Goal: Information Seeking & Learning: Learn about a topic

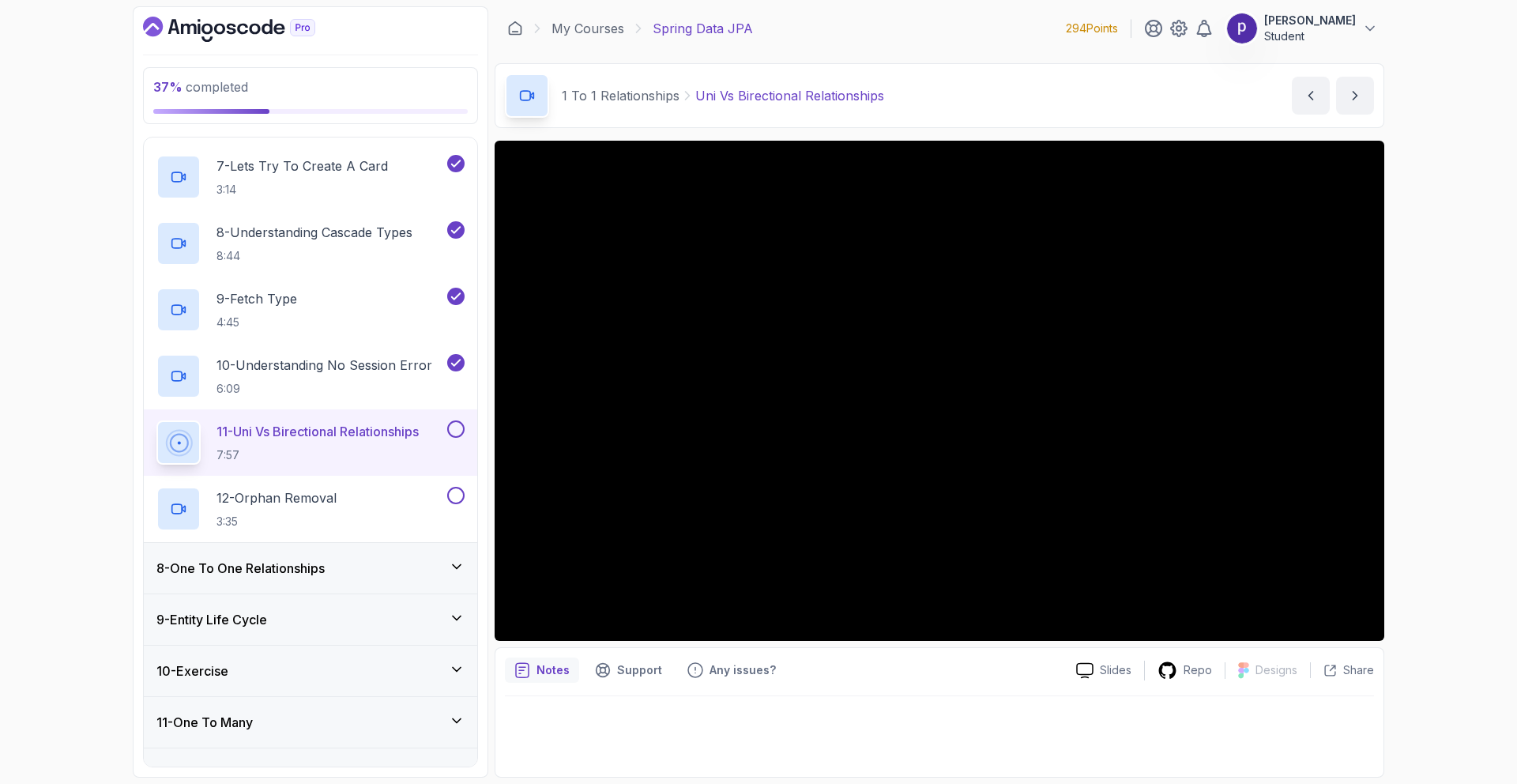
scroll to position [751, 0]
click at [356, 498] on div "12 - Orphan Removal 3:35" at bounding box center [301, 509] width 288 height 44
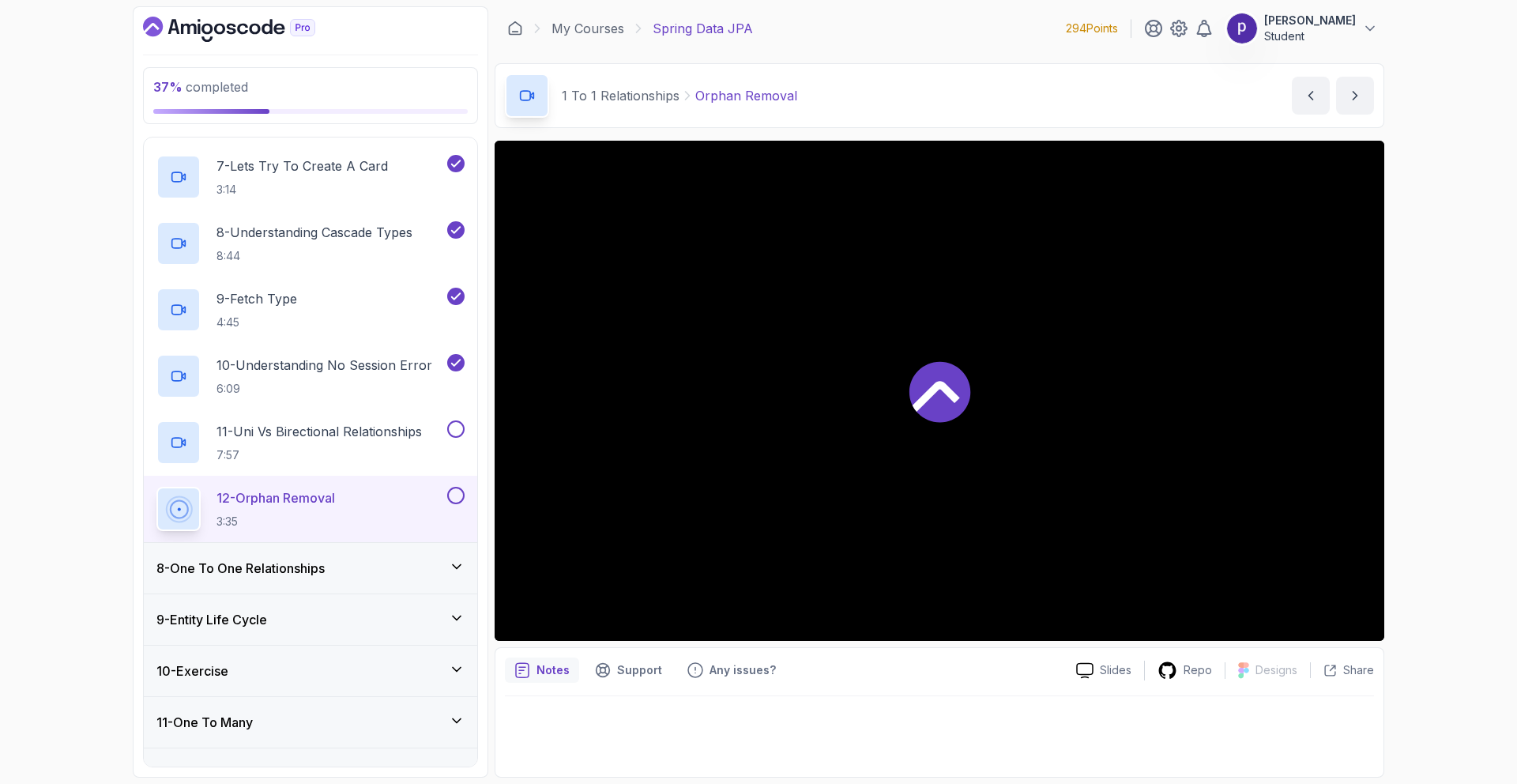
click at [432, 563] on div "8 - One To One Relationships" at bounding box center [311, 568] width 308 height 19
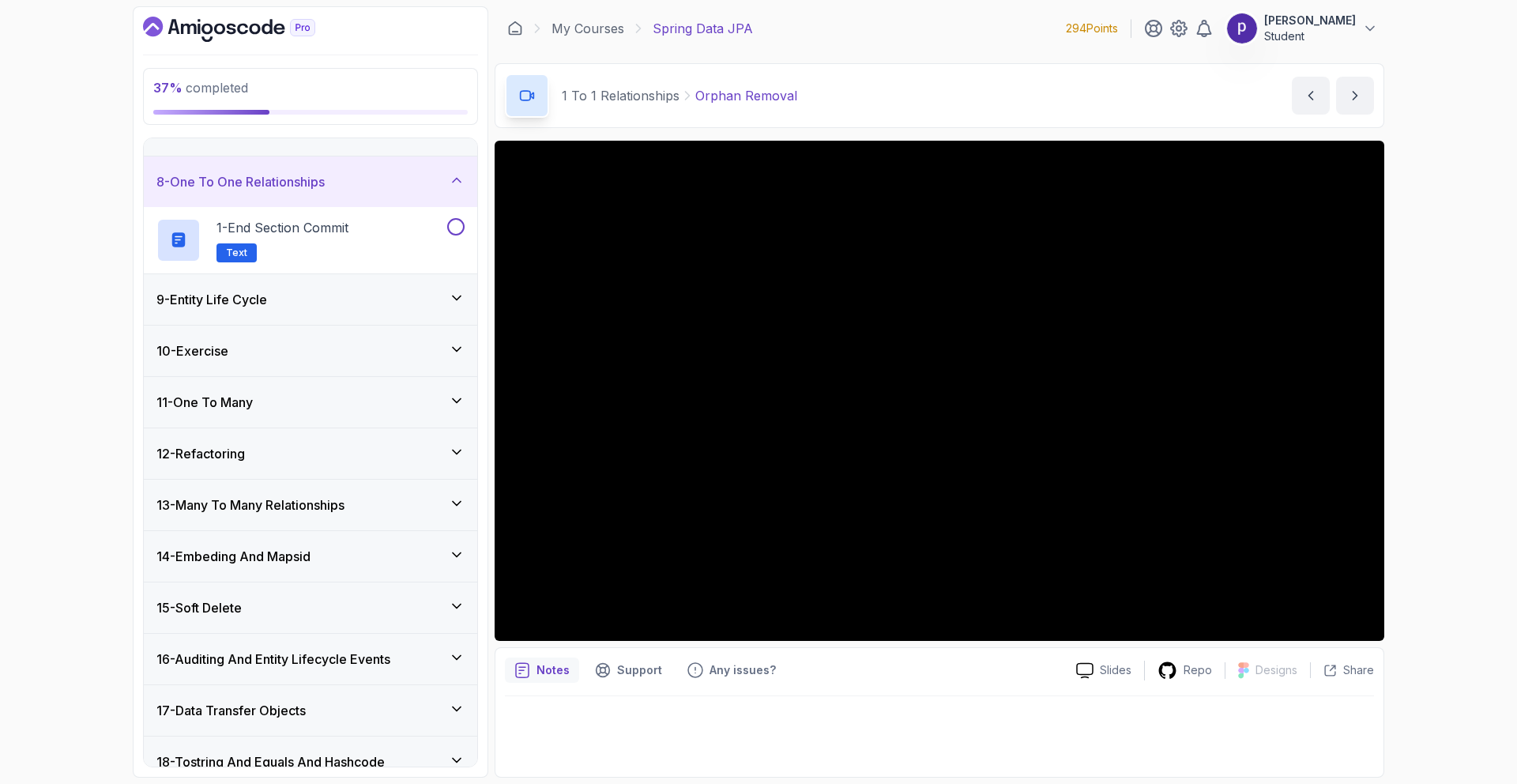
scroll to position [327, 0]
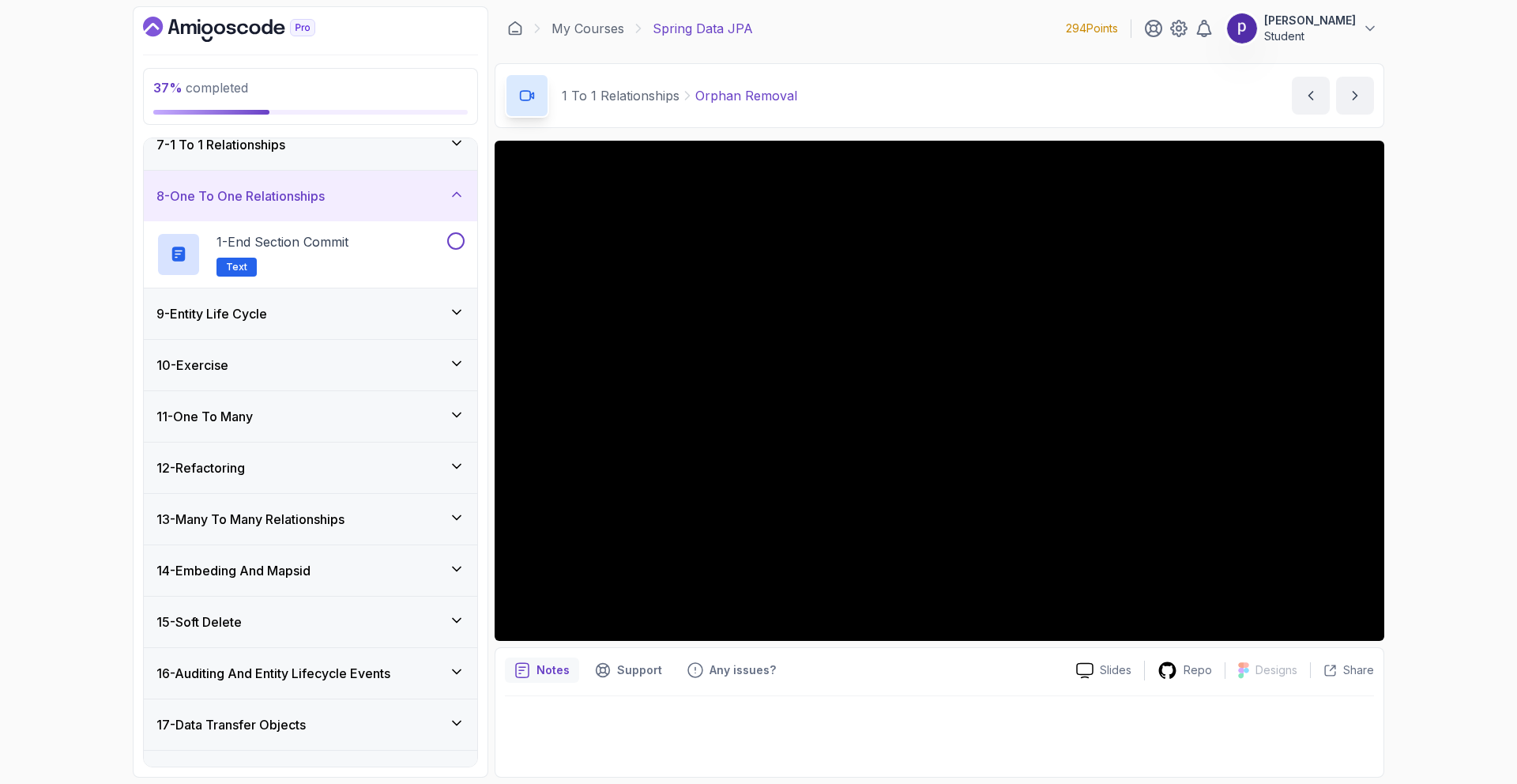
click at [421, 332] on div "9 - Entity Life Cycle" at bounding box center [311, 313] width 334 height 50
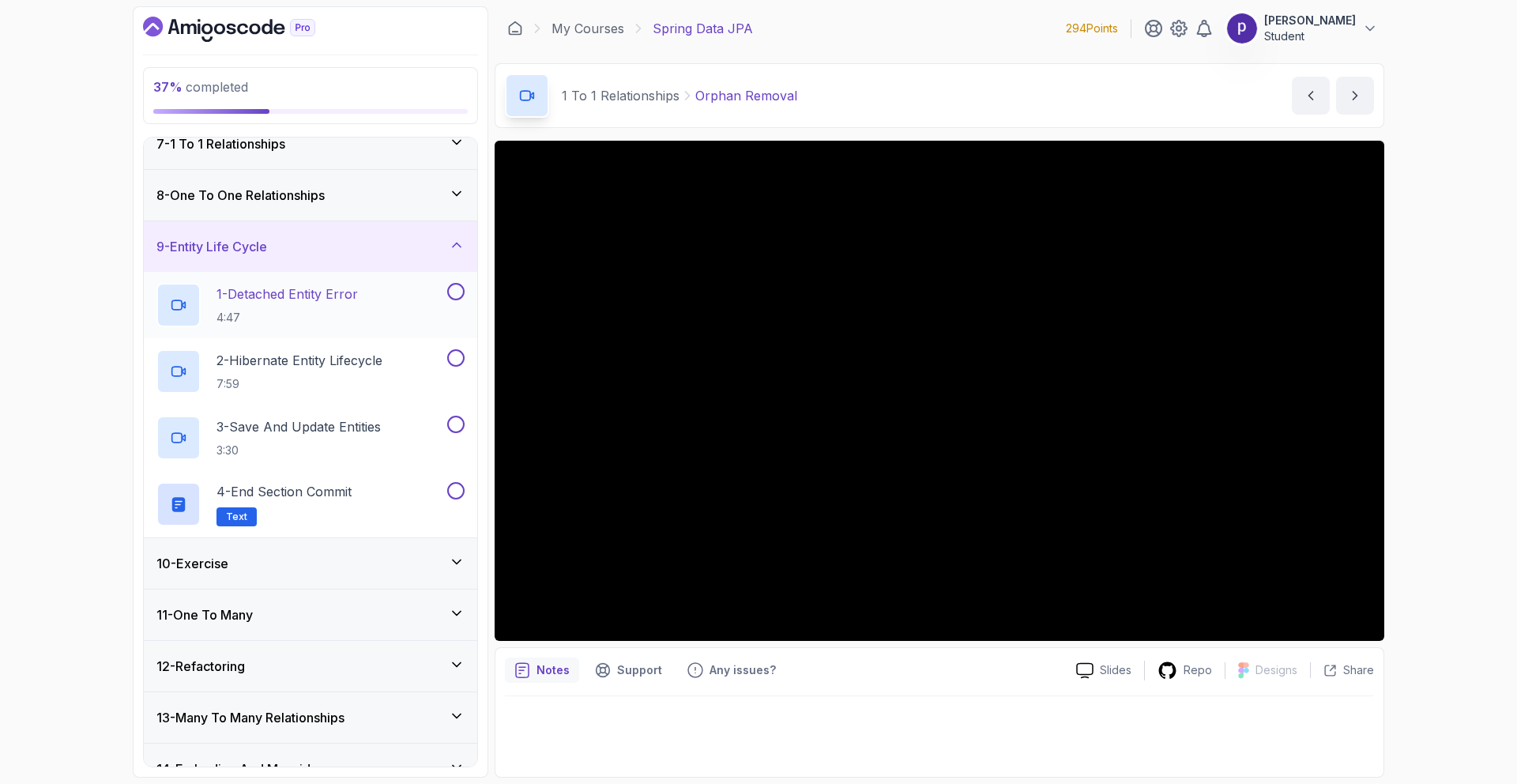
click at [379, 303] on div "1 - Detached Entity Error 4:47" at bounding box center [301, 304] width 288 height 44
click at [396, 294] on div "1 - Detached Entity Error 4:47" at bounding box center [301, 304] width 288 height 44
click at [435, 244] on div "9 - Entity Life Cycle" at bounding box center [311, 246] width 308 height 19
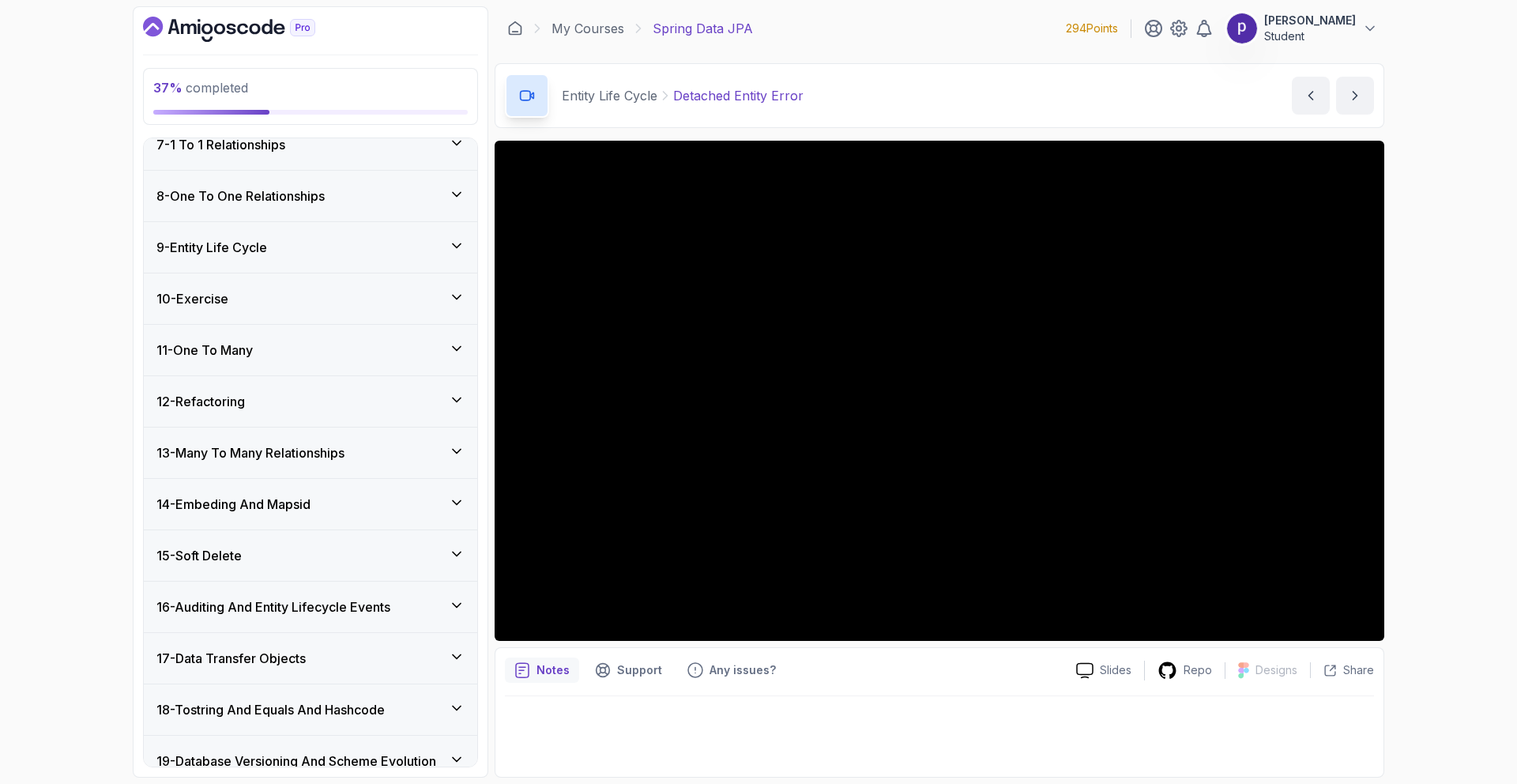
click at [443, 189] on div "8 - One To One Relationships" at bounding box center [311, 195] width 308 height 19
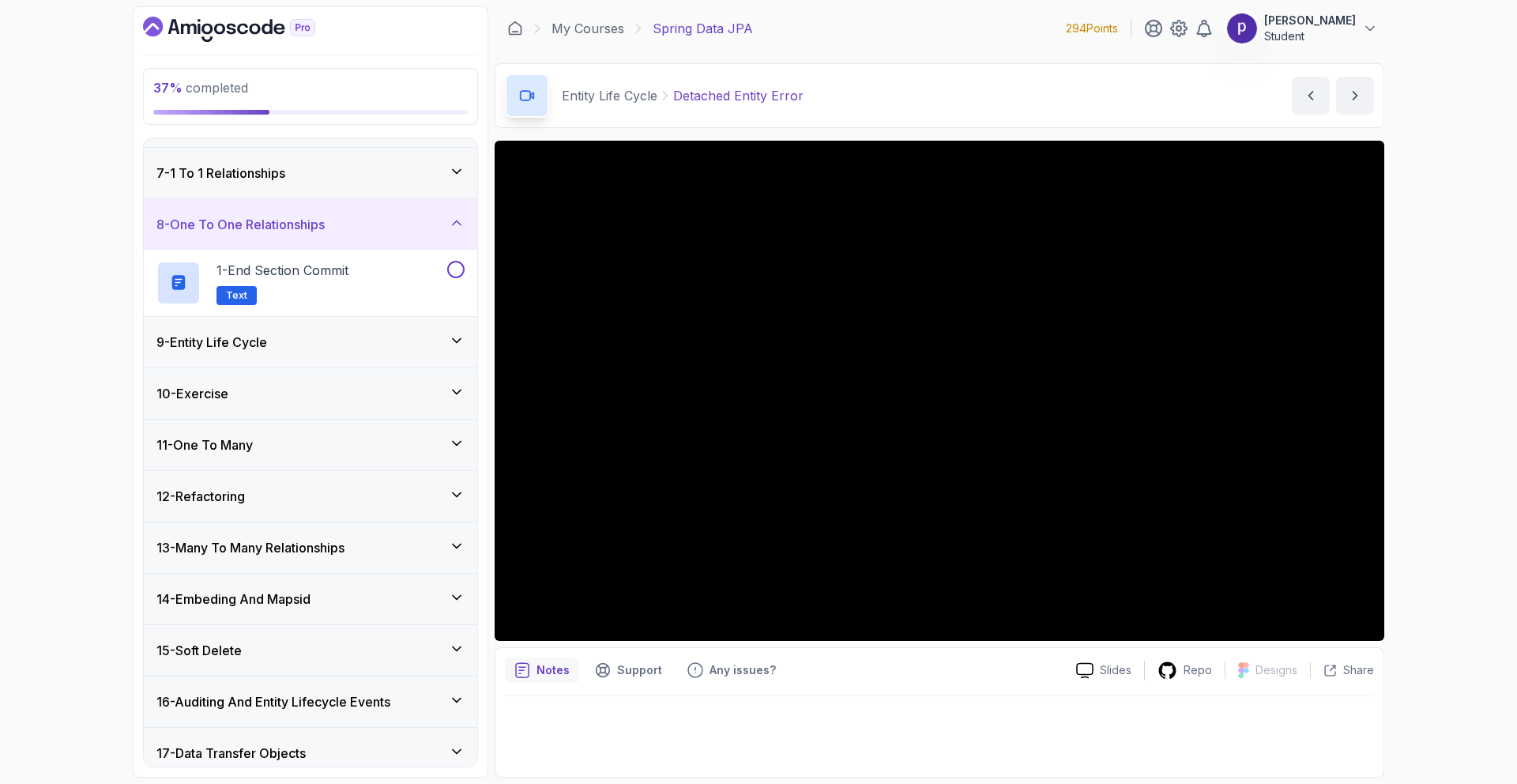
scroll to position [286, 0]
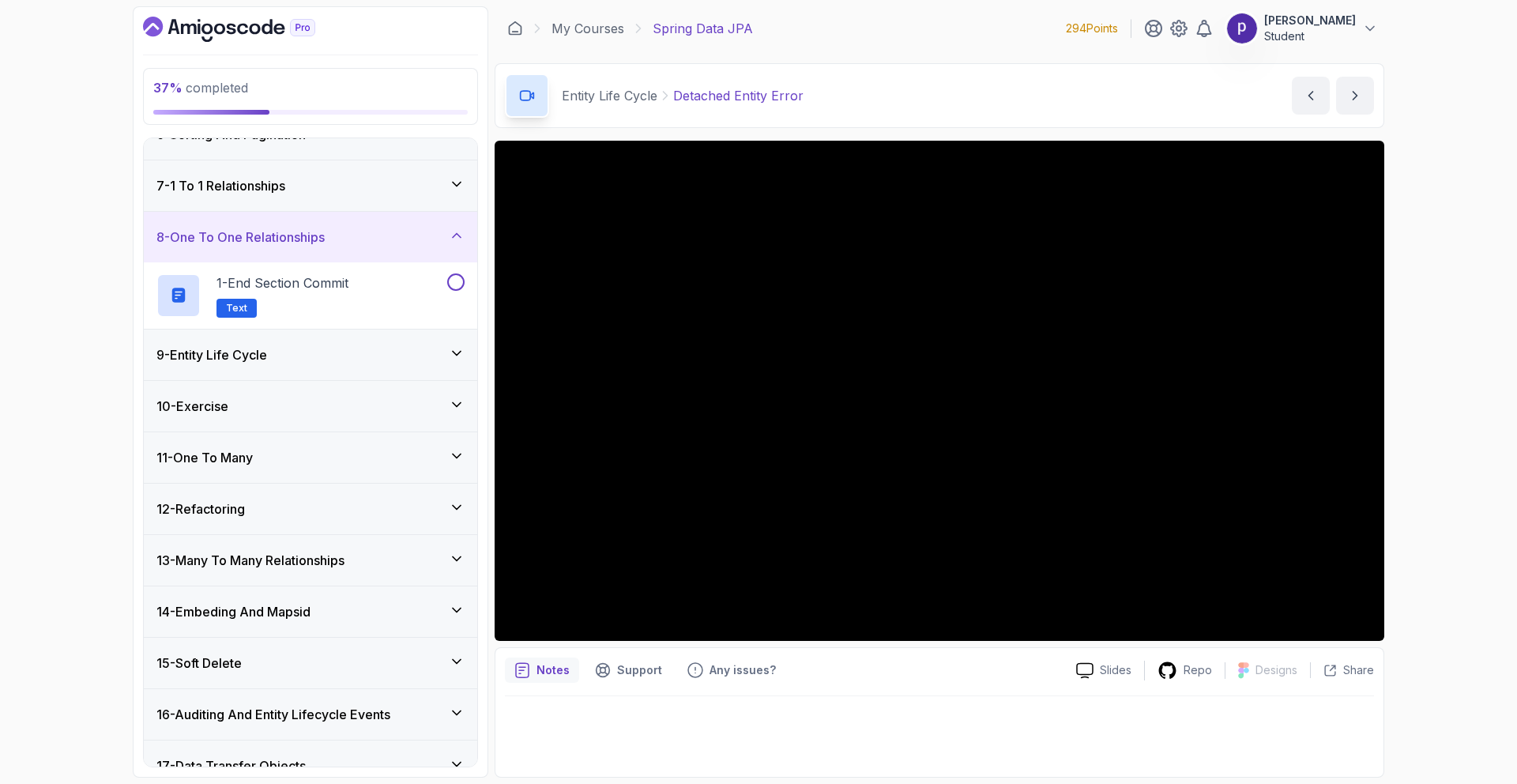
click at [426, 179] on div "7 - 1 To 1 Relationships" at bounding box center [311, 185] width 308 height 19
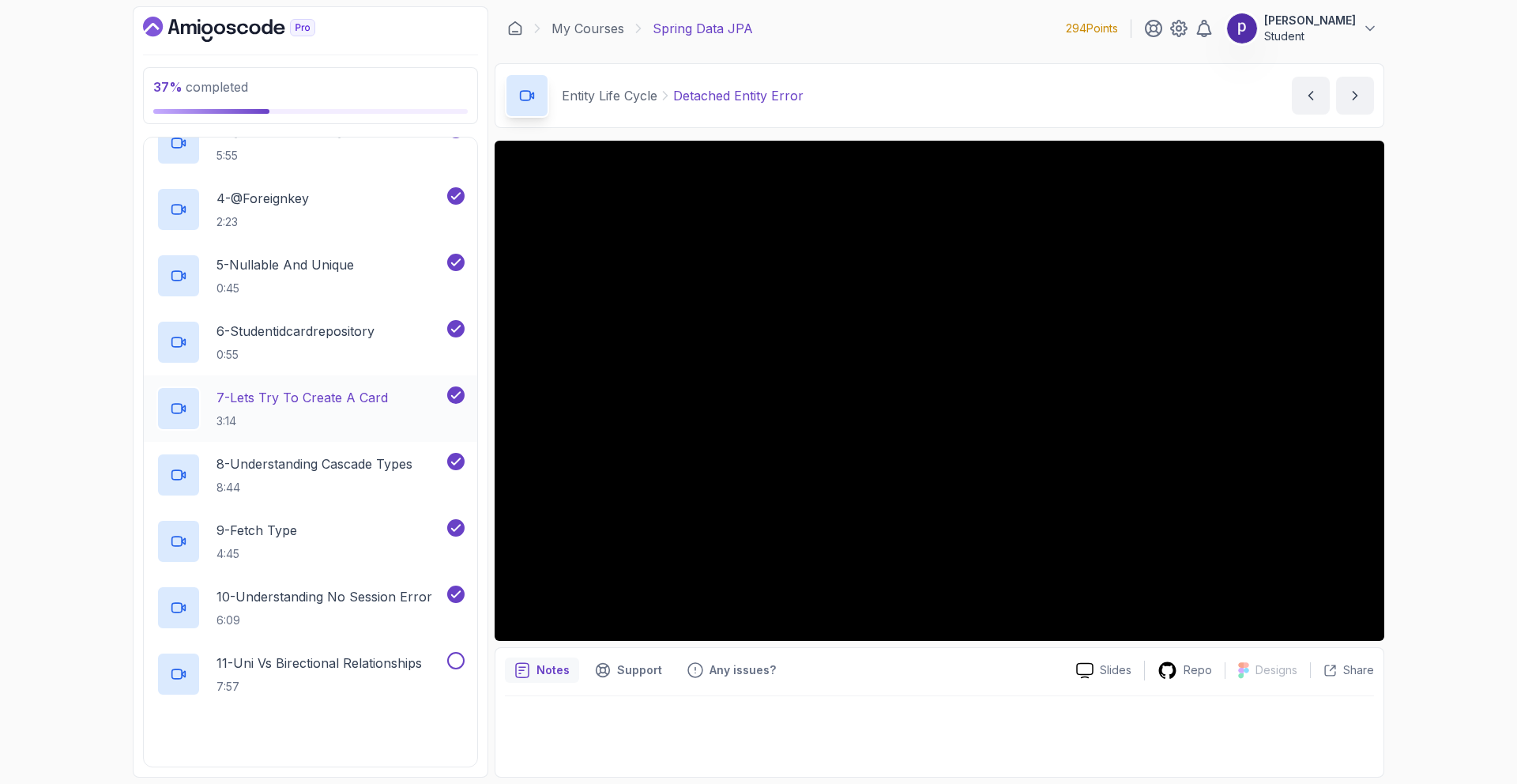
scroll to position [523, 0]
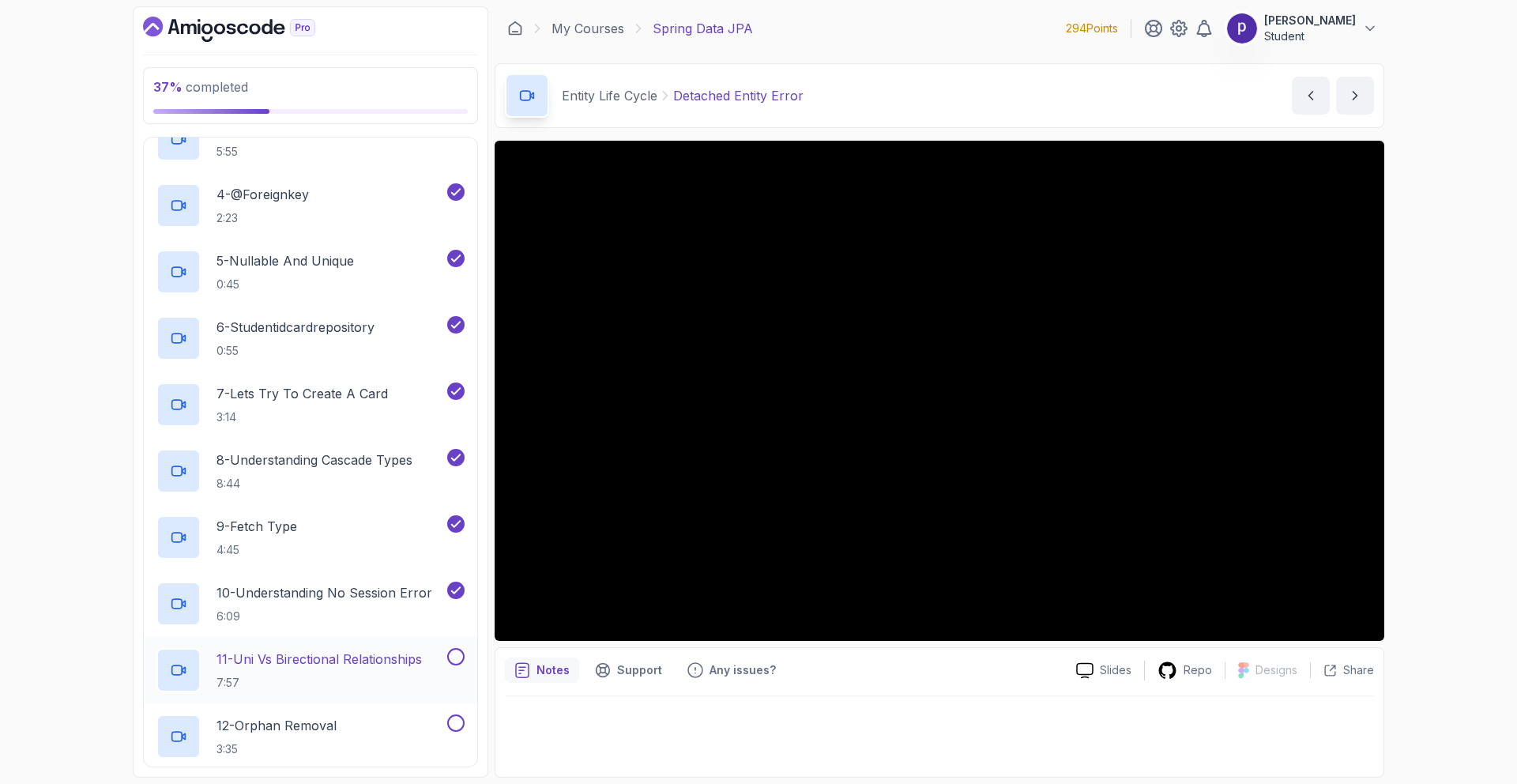
click at [334, 657] on p "11 - Uni Vs Birectional Relationships" at bounding box center [319, 658] width 205 height 19
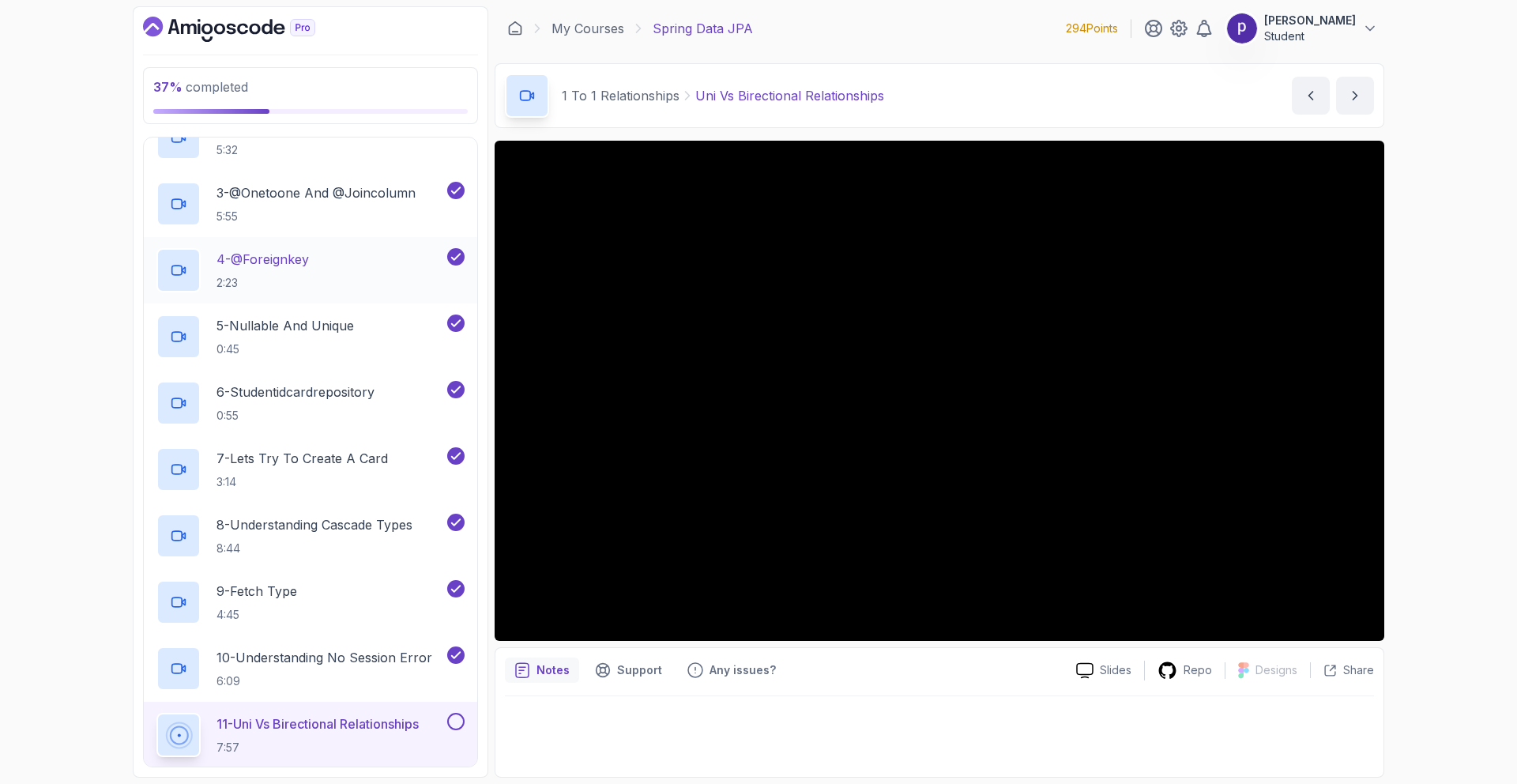
scroll to position [492, 0]
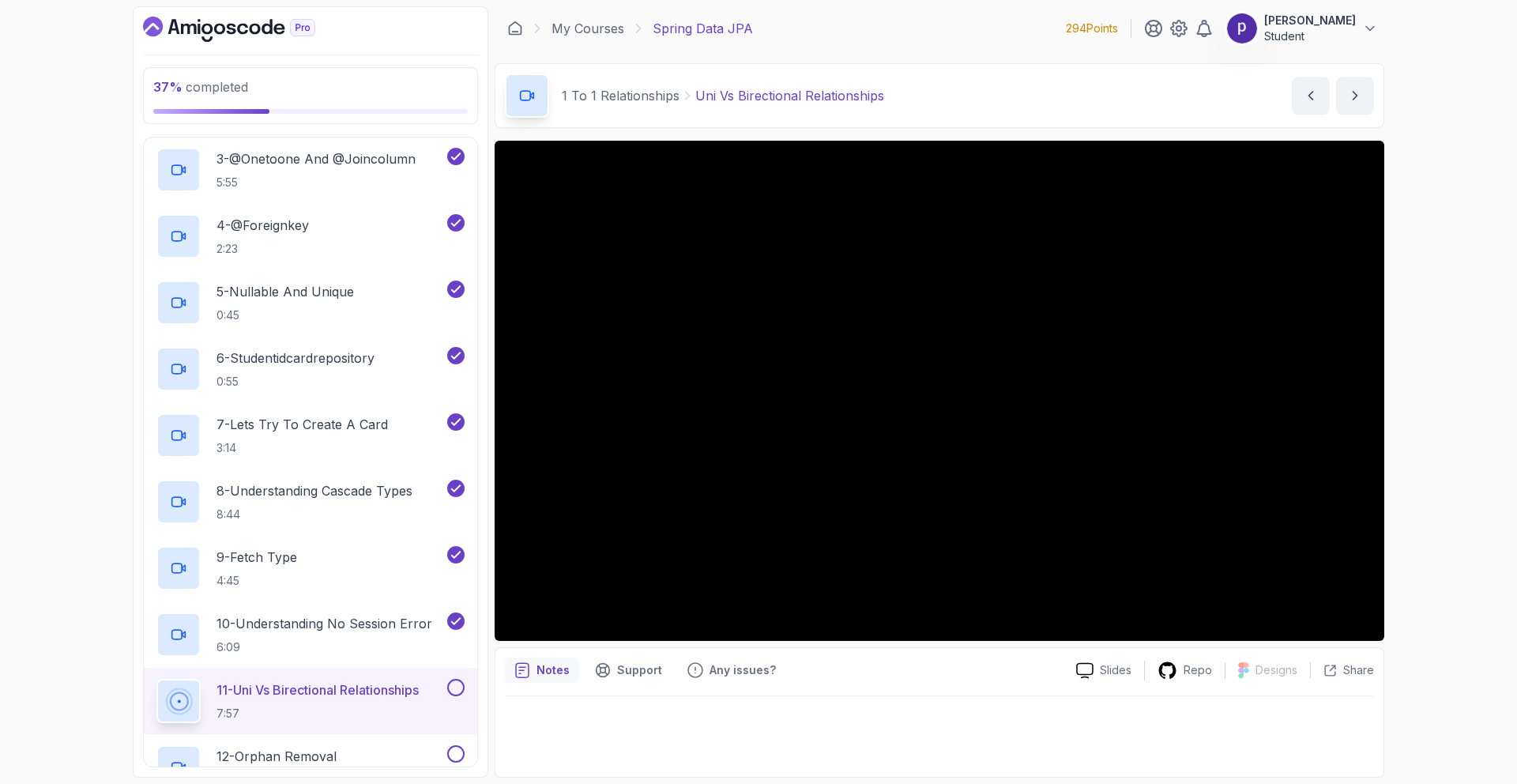
click at [1412, 516] on div "37 % completed 1 - Intro 2 - Environment Setup 3 - Getting Started 4 - Reposito…" at bounding box center [758, 392] width 1517 height 784
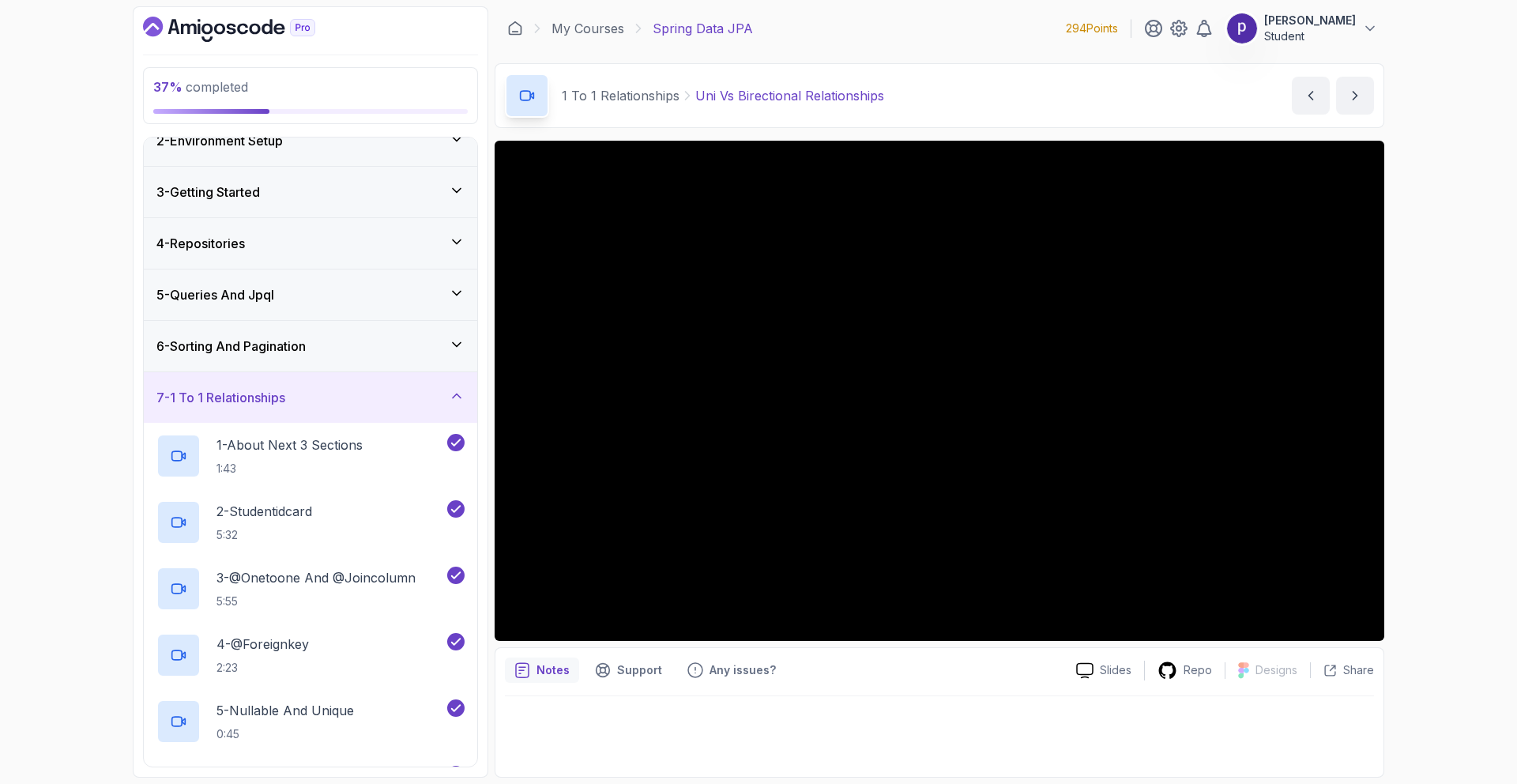
scroll to position [0, 0]
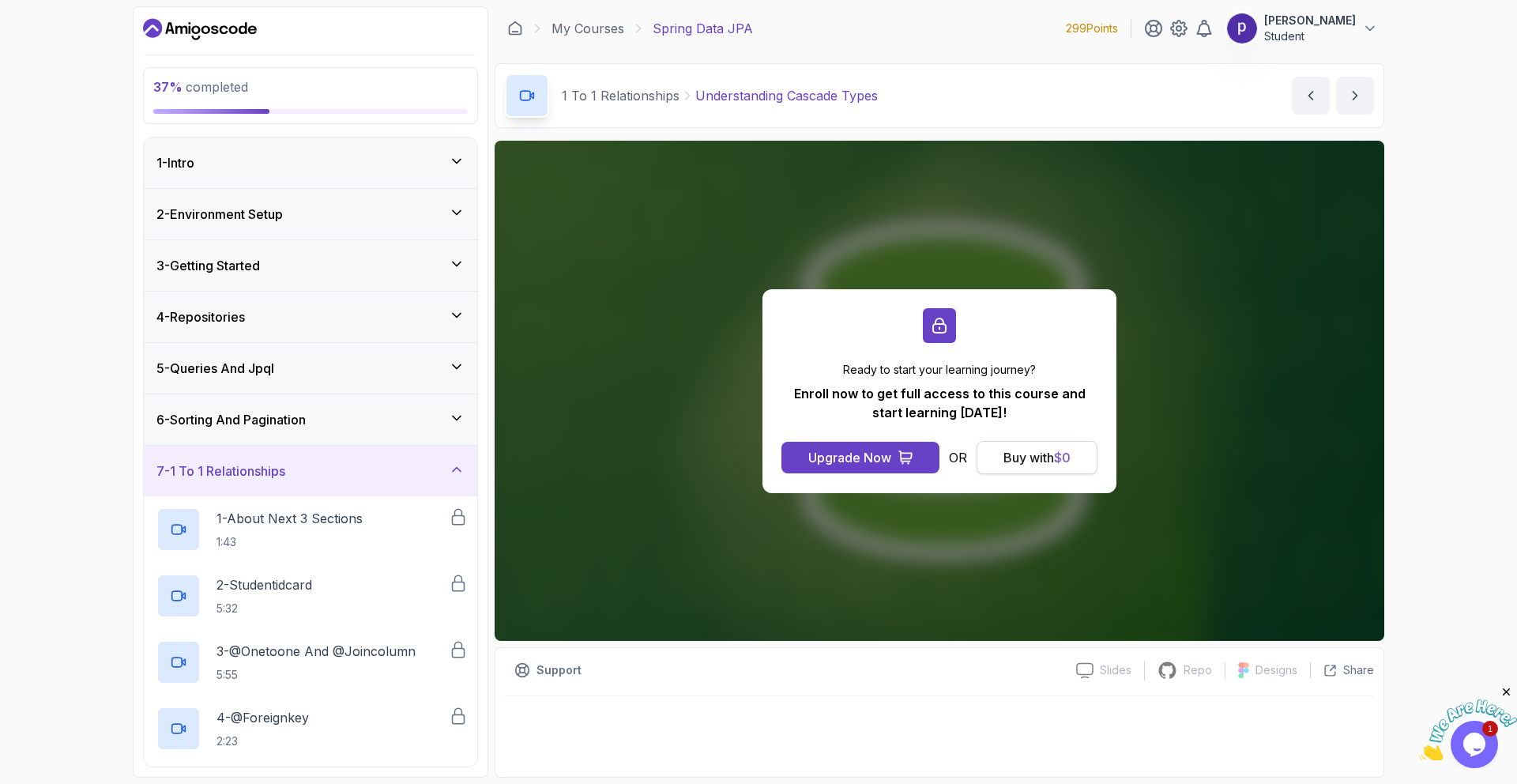
click at [1028, 457] on div "Buy with $ 0" at bounding box center [1036, 458] width 67 height 19
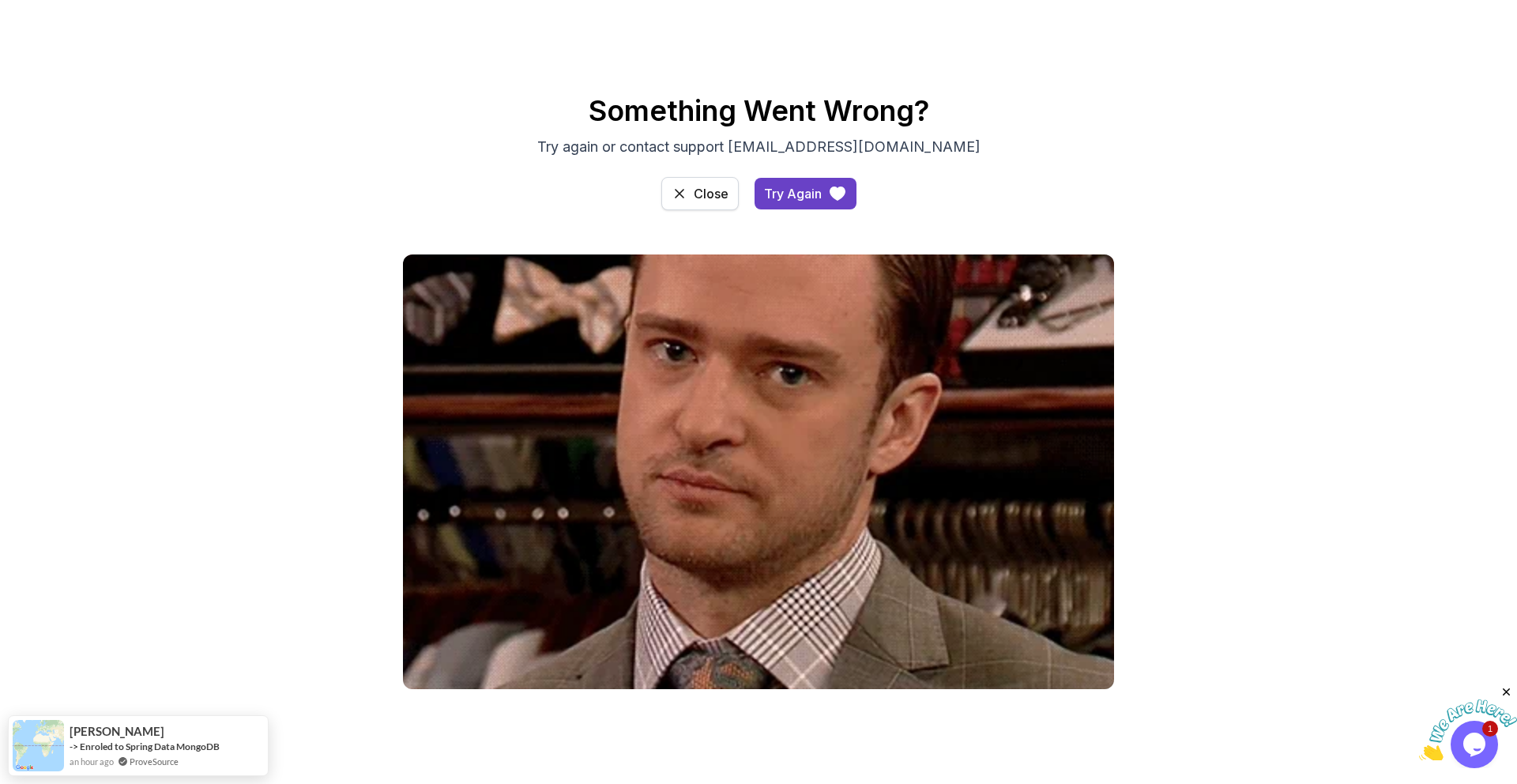
click at [690, 203] on button "Close" at bounding box center [700, 193] width 77 height 33
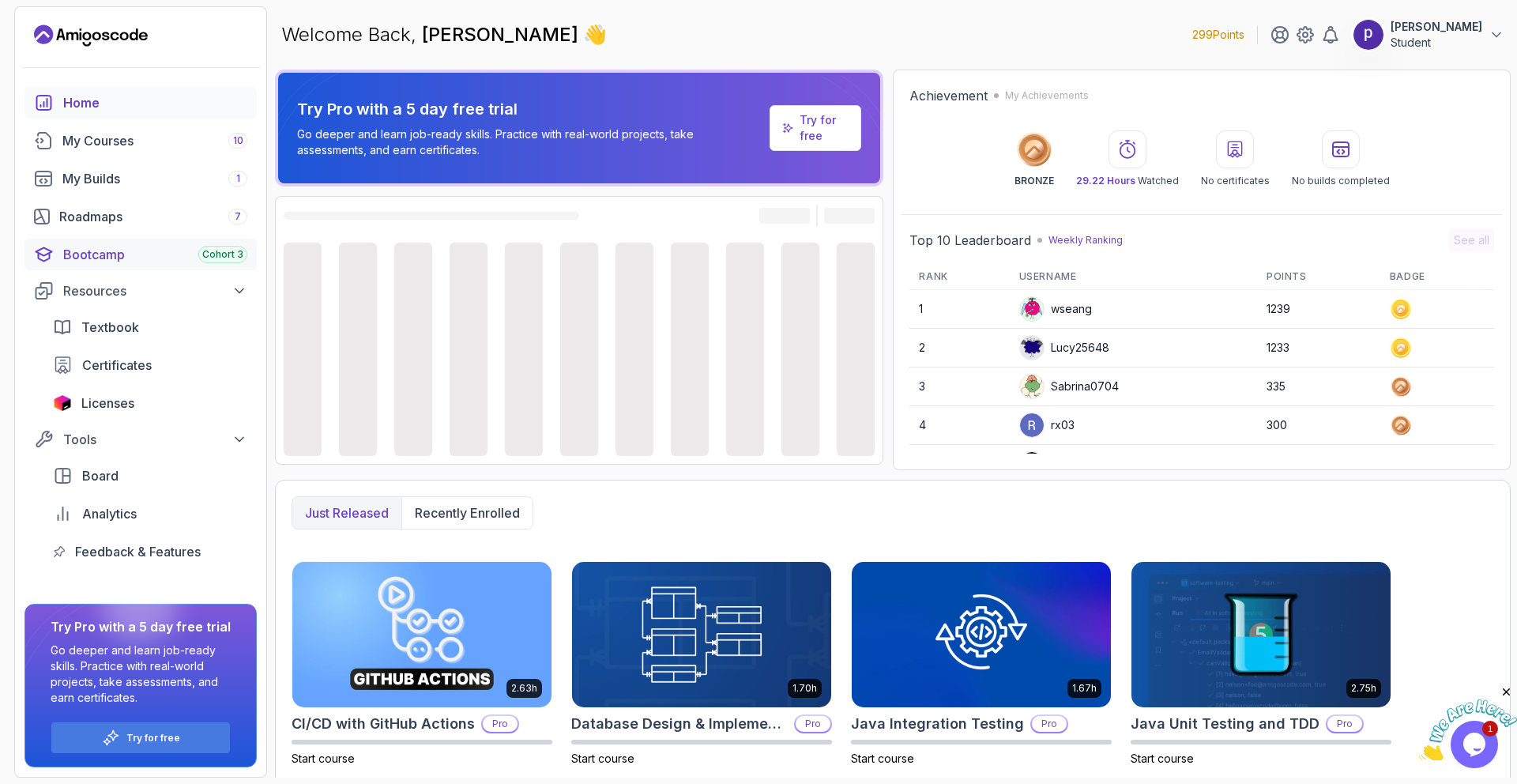
click at [143, 256] on div "Bootcamp Cohort 3" at bounding box center [155, 254] width 184 height 19
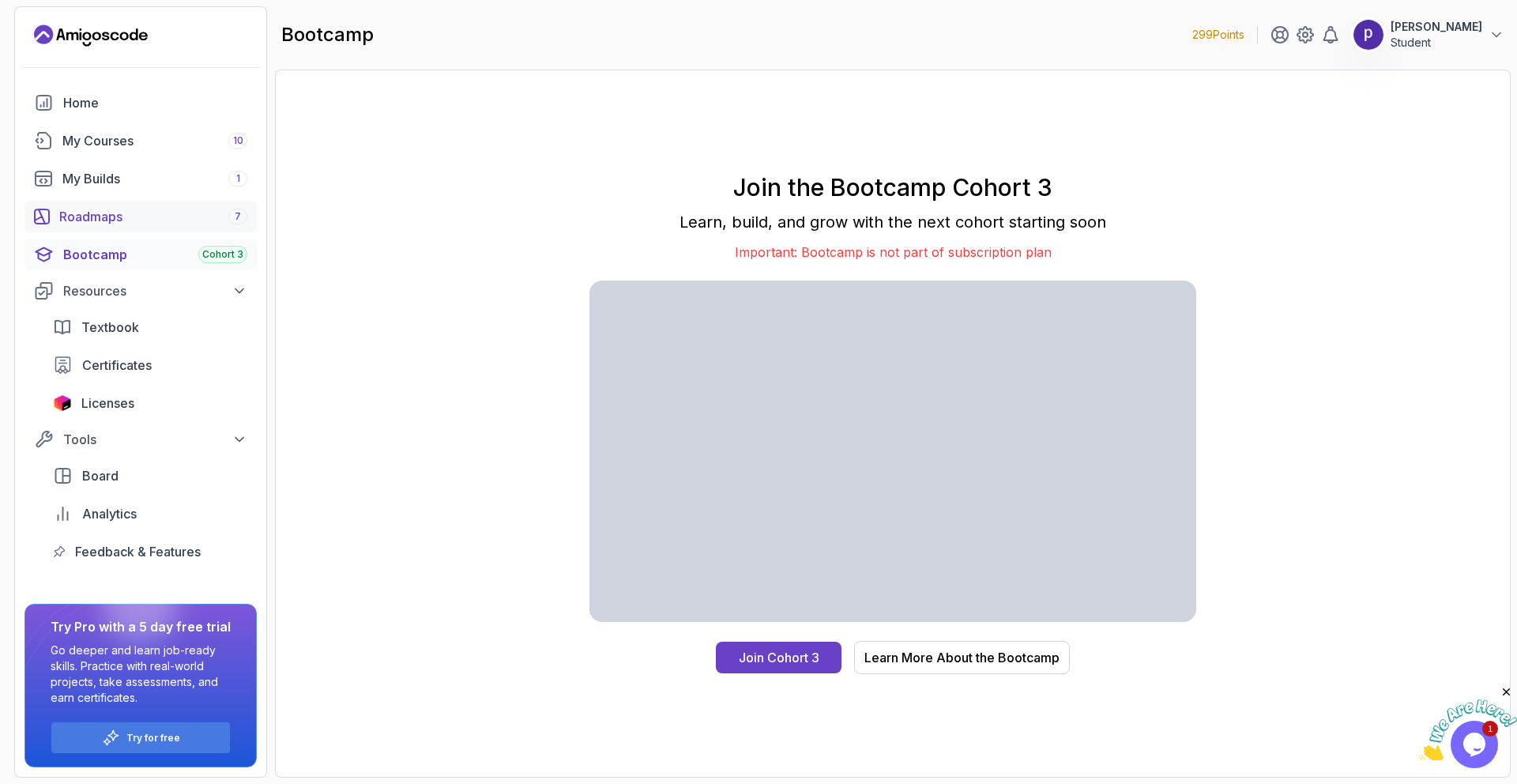
click at [110, 214] on div "Roadmaps 7" at bounding box center [153, 216] width 188 height 19
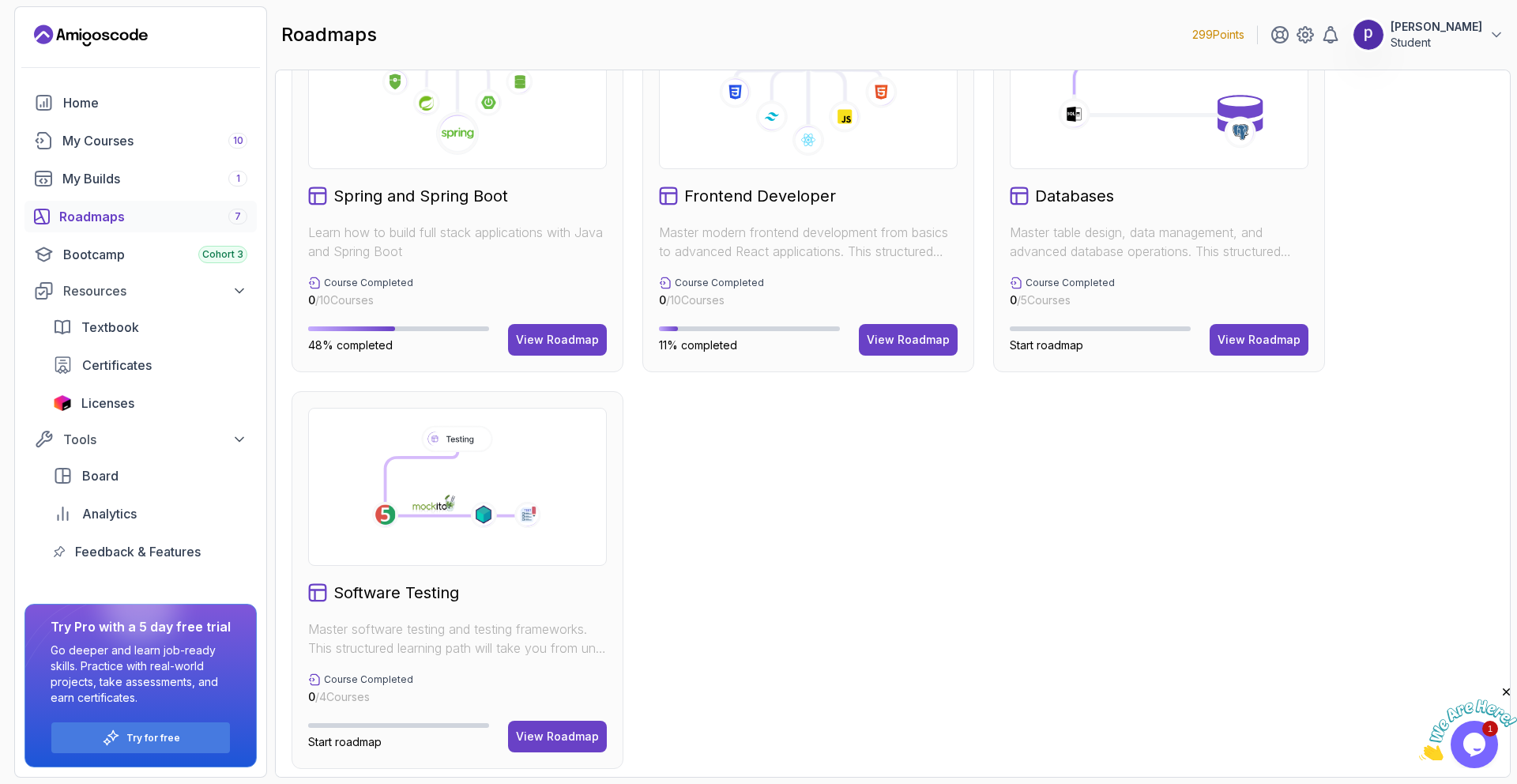
scroll to position [496, 0]
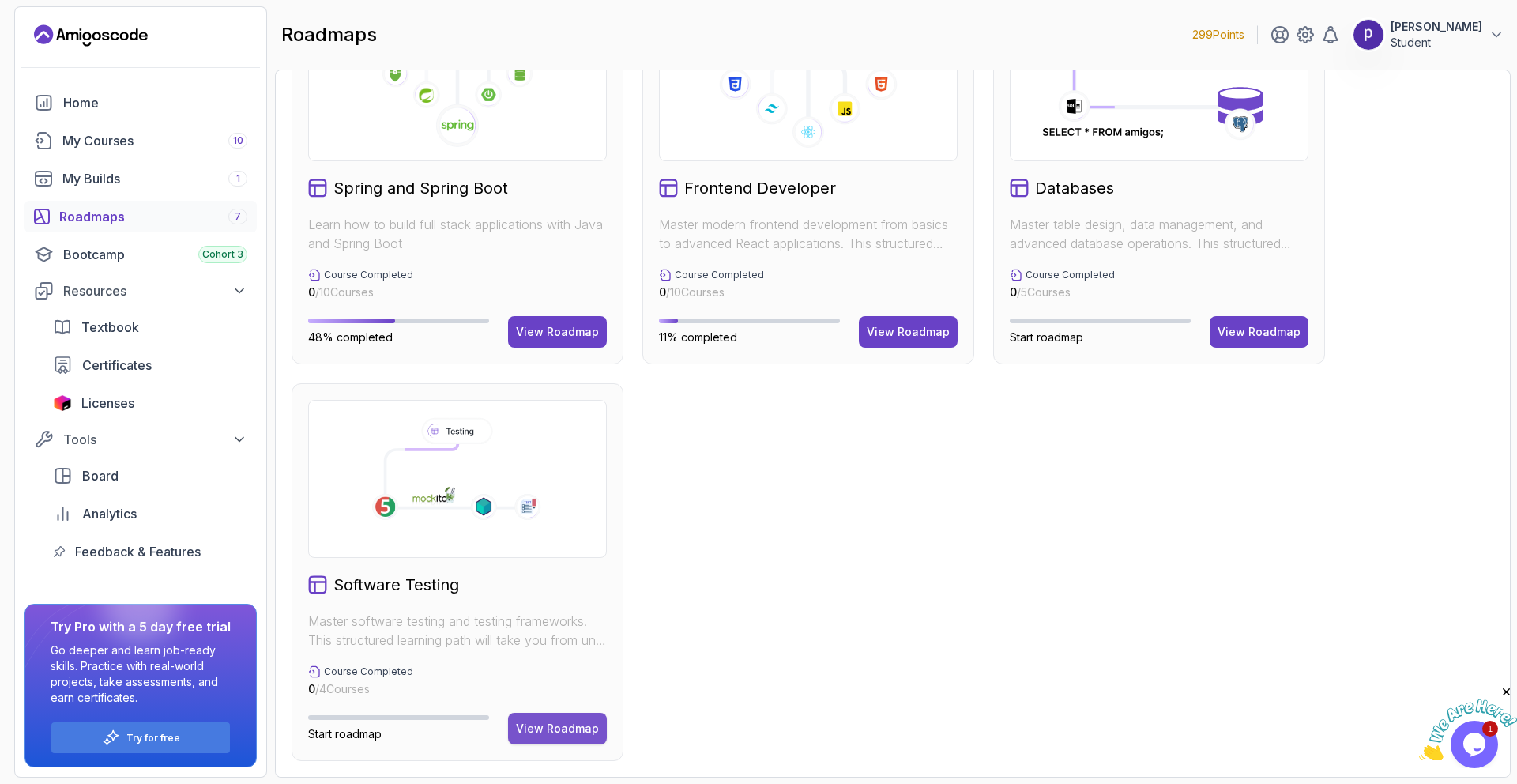
click at [557, 713] on button "View Roadmap" at bounding box center [558, 728] width 99 height 31
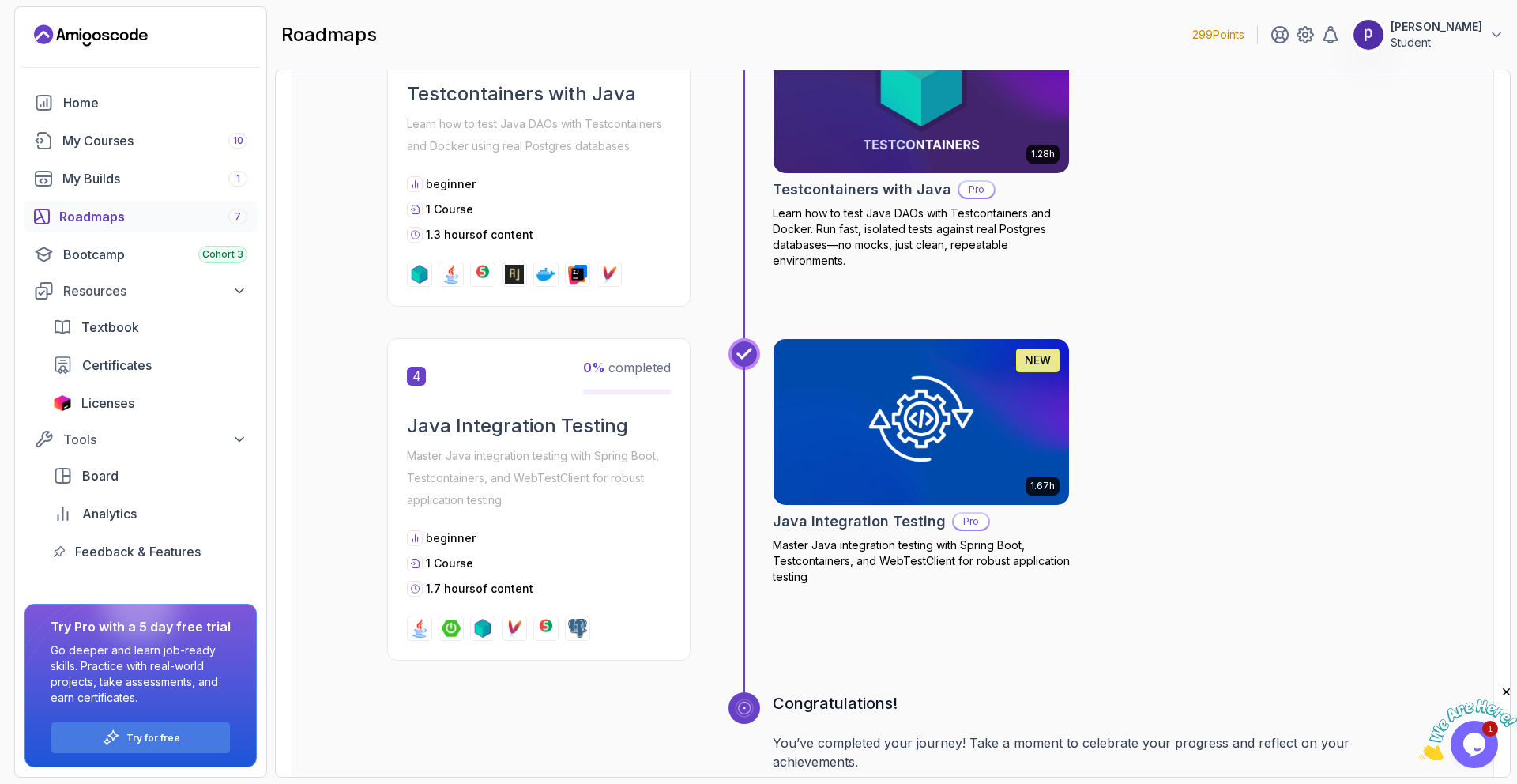
scroll to position [1052, 0]
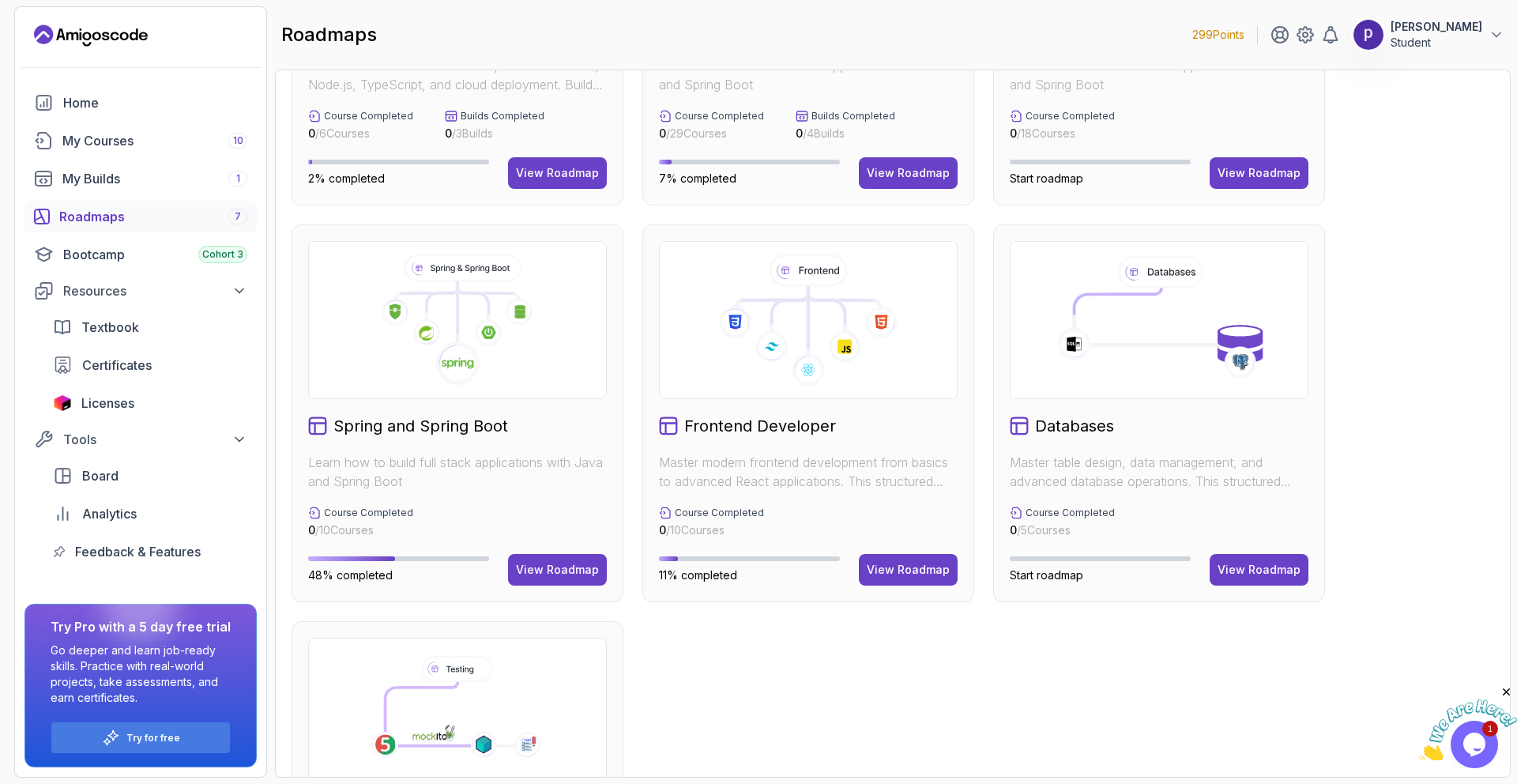
scroll to position [251, 0]
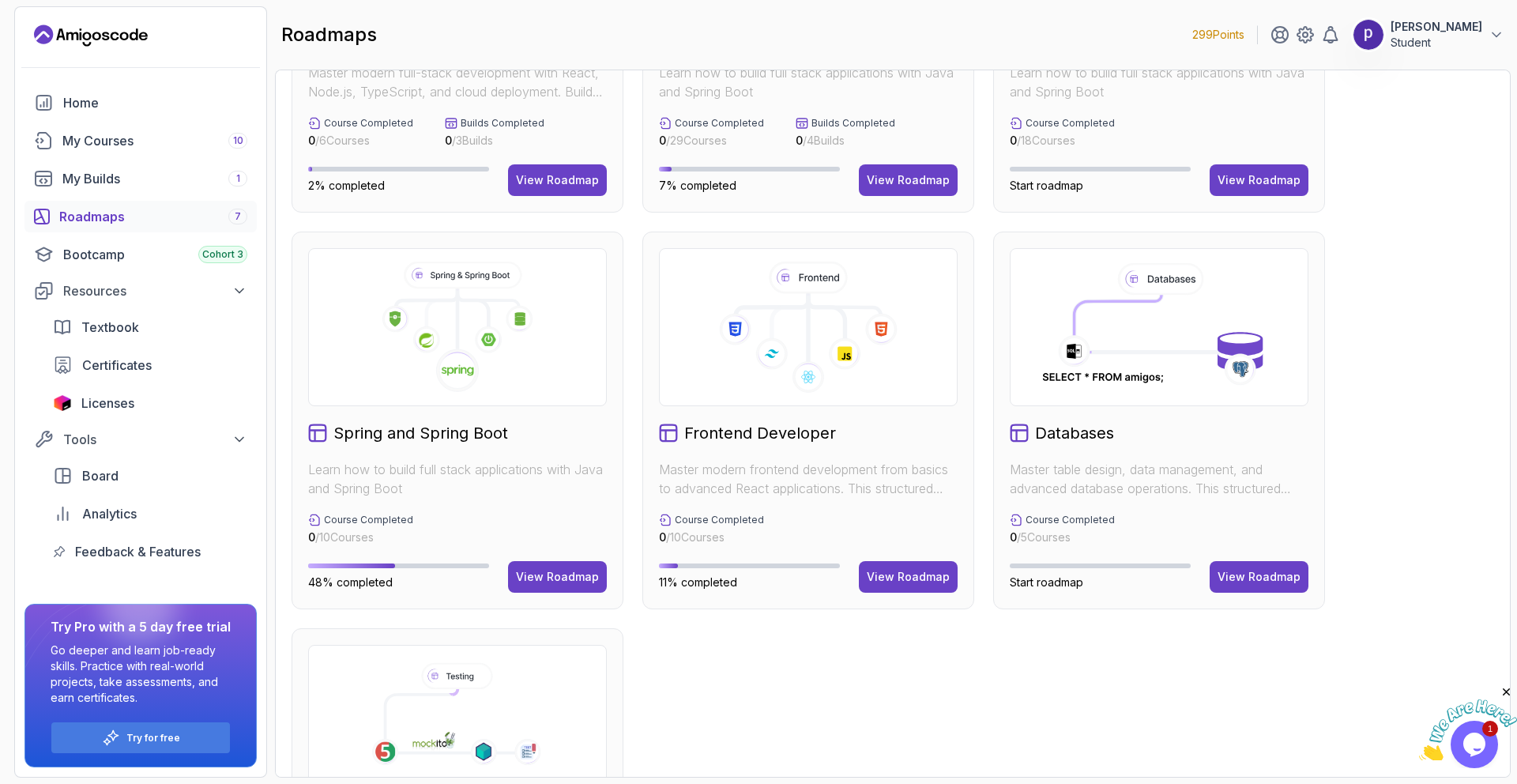
click at [985, 414] on div "Full Stack Professional v2 Master modern full-stack development with React, Nod…" at bounding box center [892, 420] width 1202 height 1171
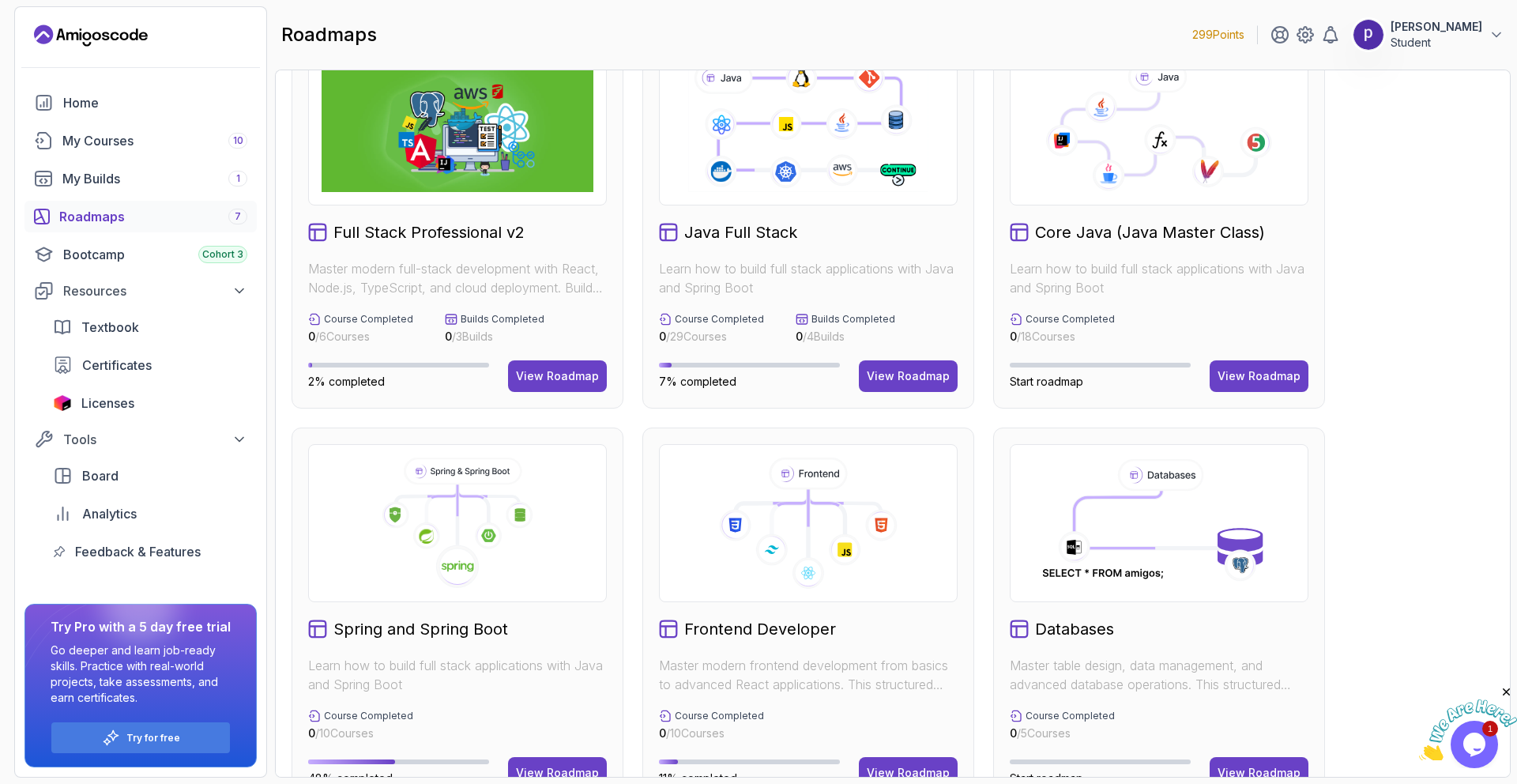
scroll to position [0, 0]
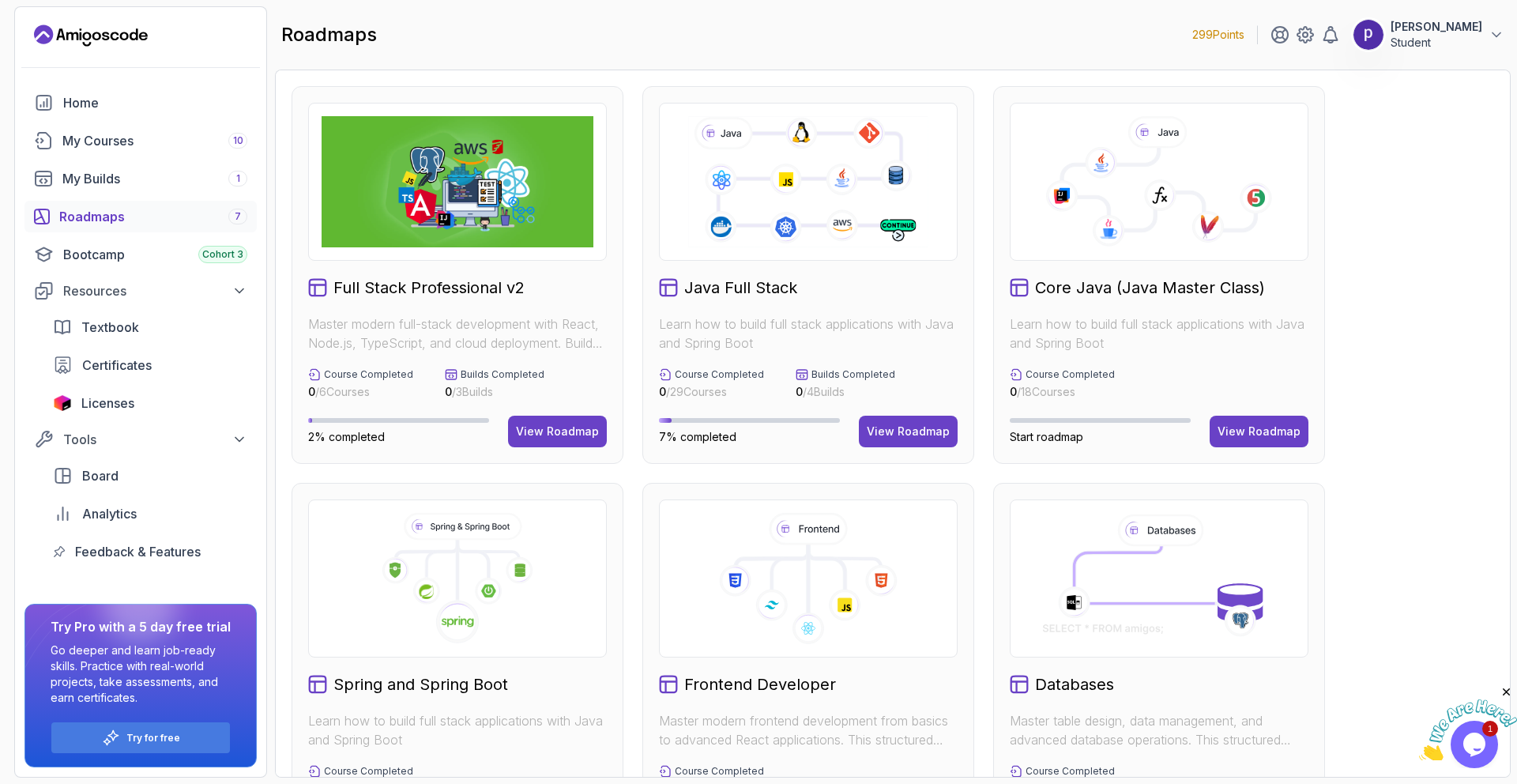
click at [983, 477] on div "Full Stack Professional v2 Master modern full-stack development with React, Nod…" at bounding box center [892, 671] width 1202 height 1171
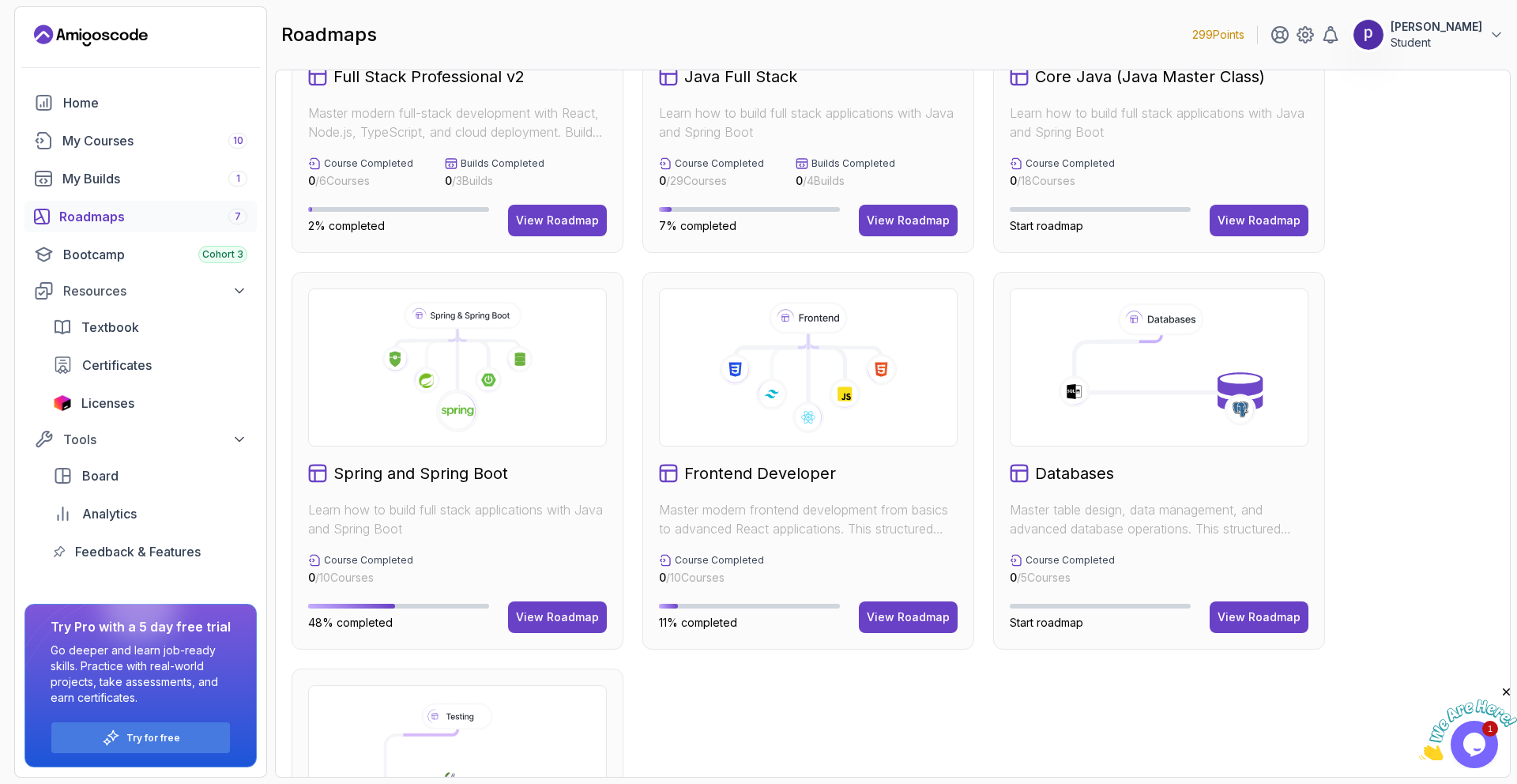
scroll to position [215, 0]
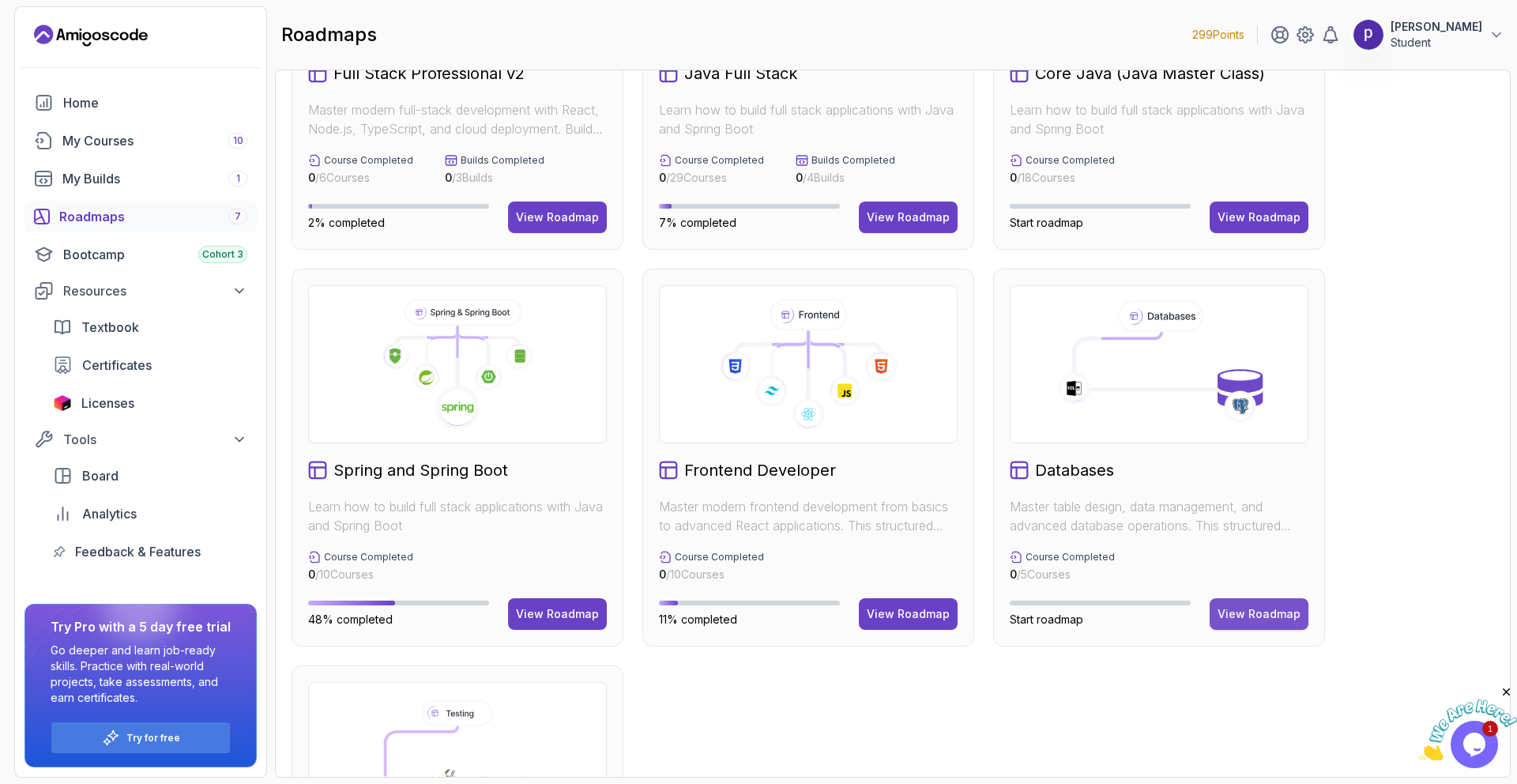
click at [1231, 609] on div "View Roadmap" at bounding box center [1259, 613] width 83 height 16
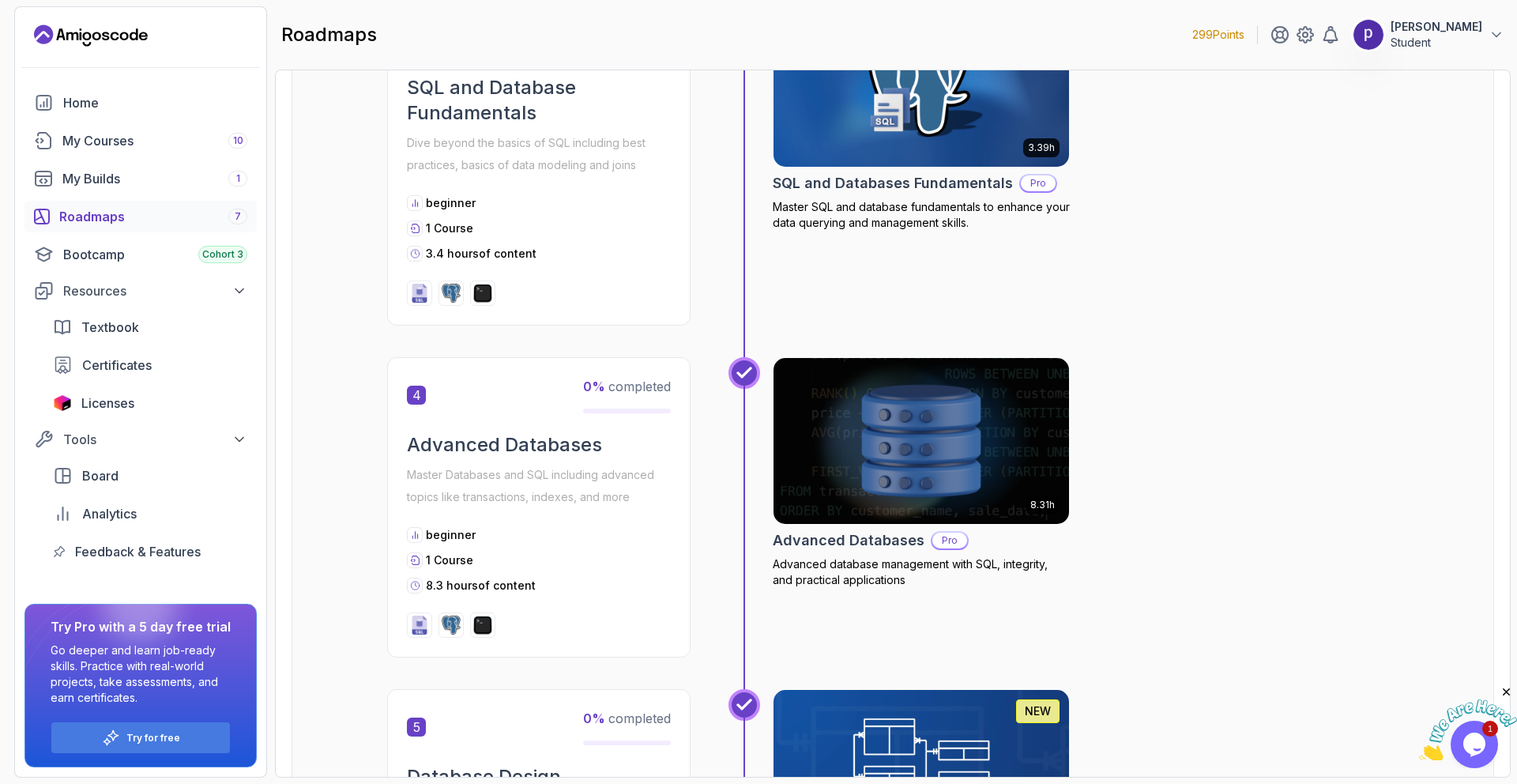
scroll to position [1036, 0]
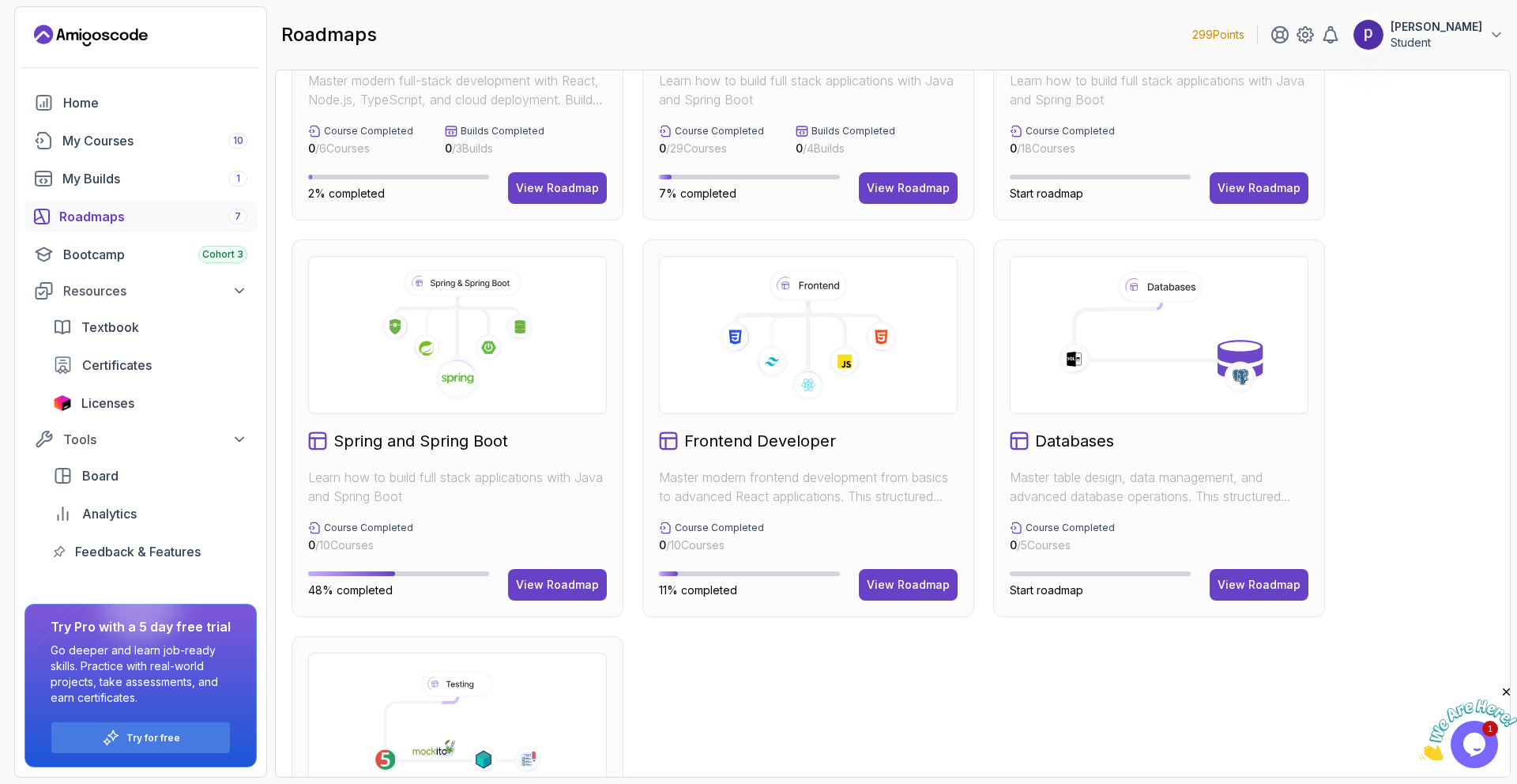
scroll to position [253, 0]
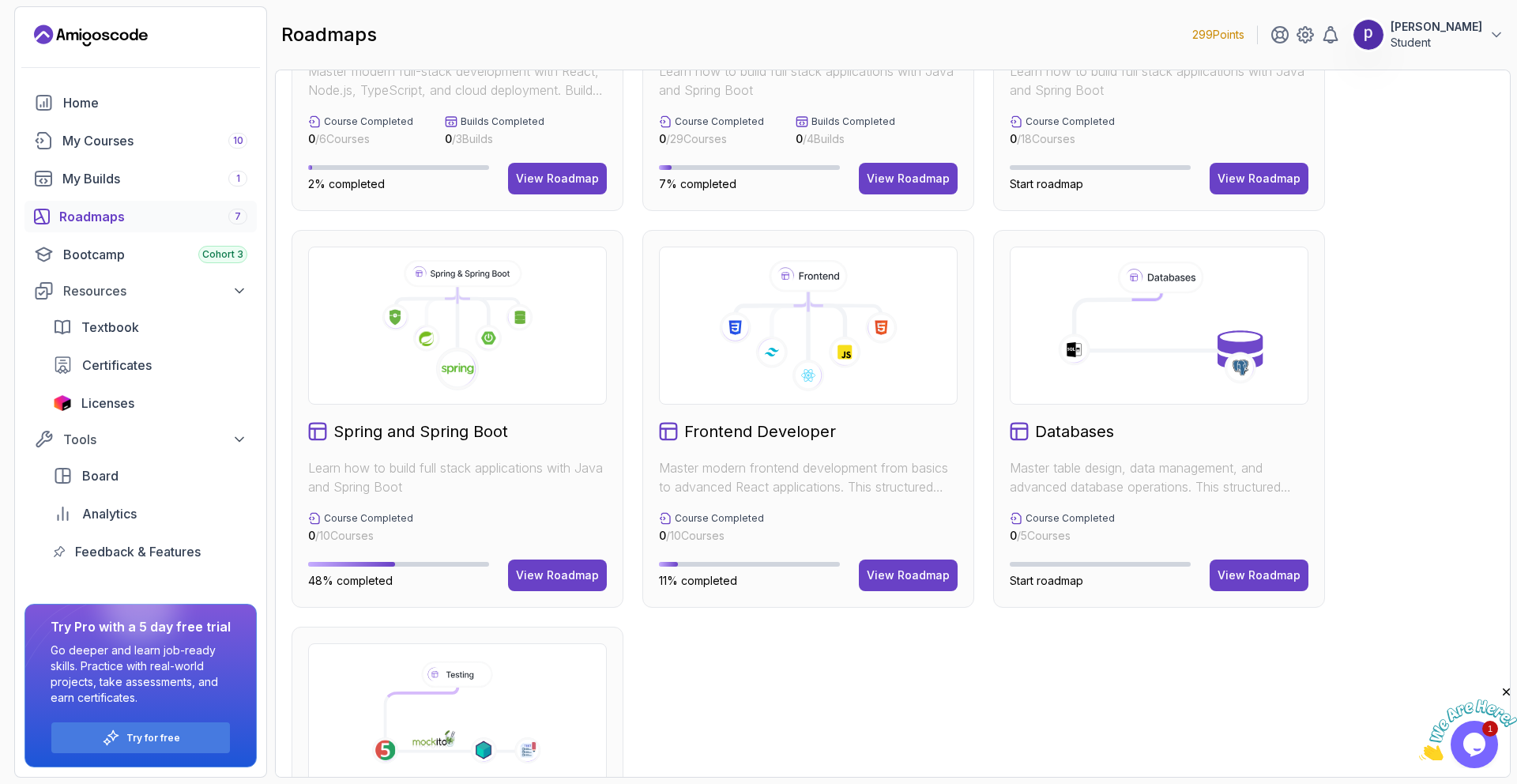
click at [551, 500] on div "Spring and Spring Boot Learn how to build full stack applications with Java and…" at bounding box center [458, 419] width 332 height 378
click at [548, 562] on button "View Roadmap" at bounding box center [558, 575] width 99 height 31
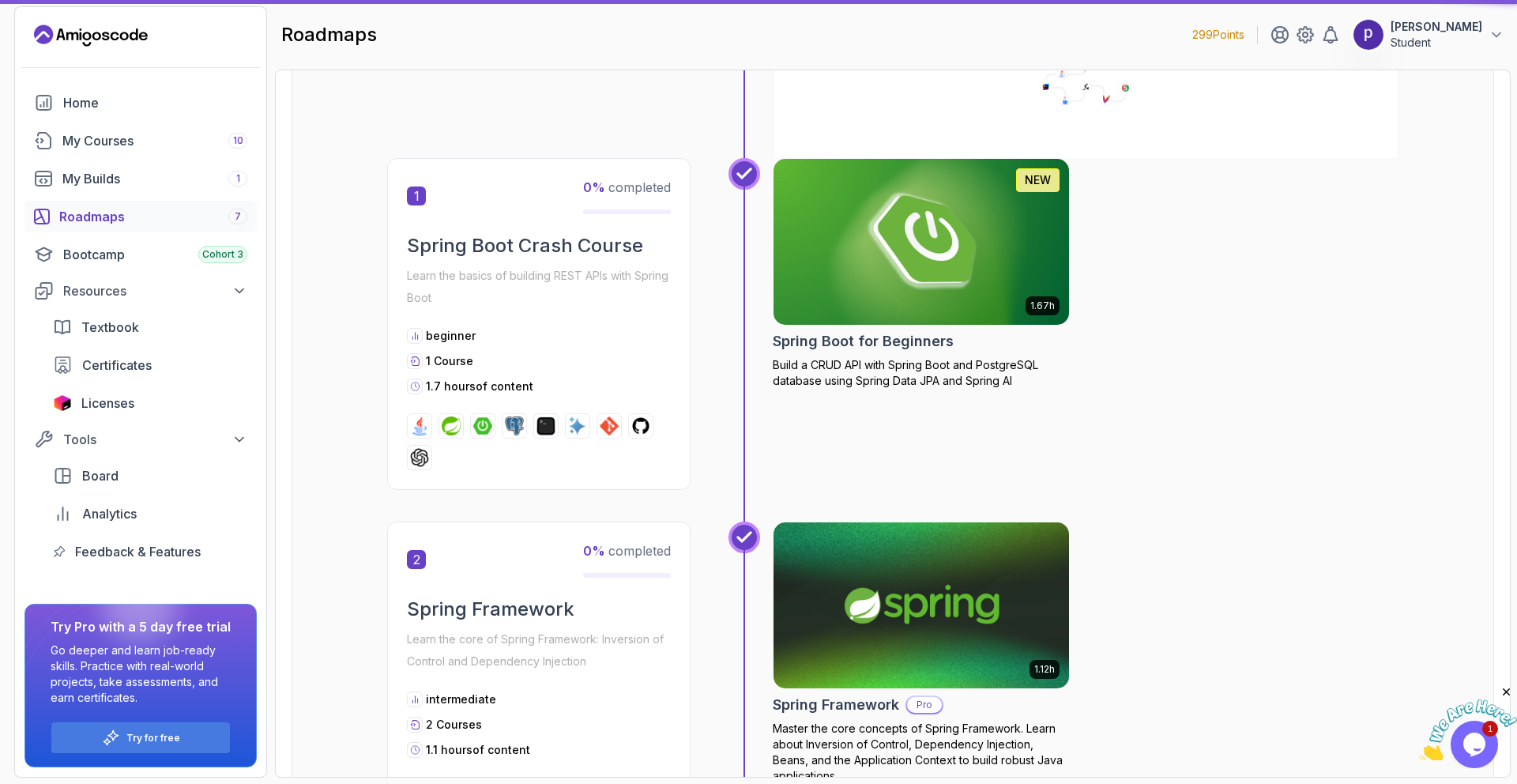
scroll to position [16, 0]
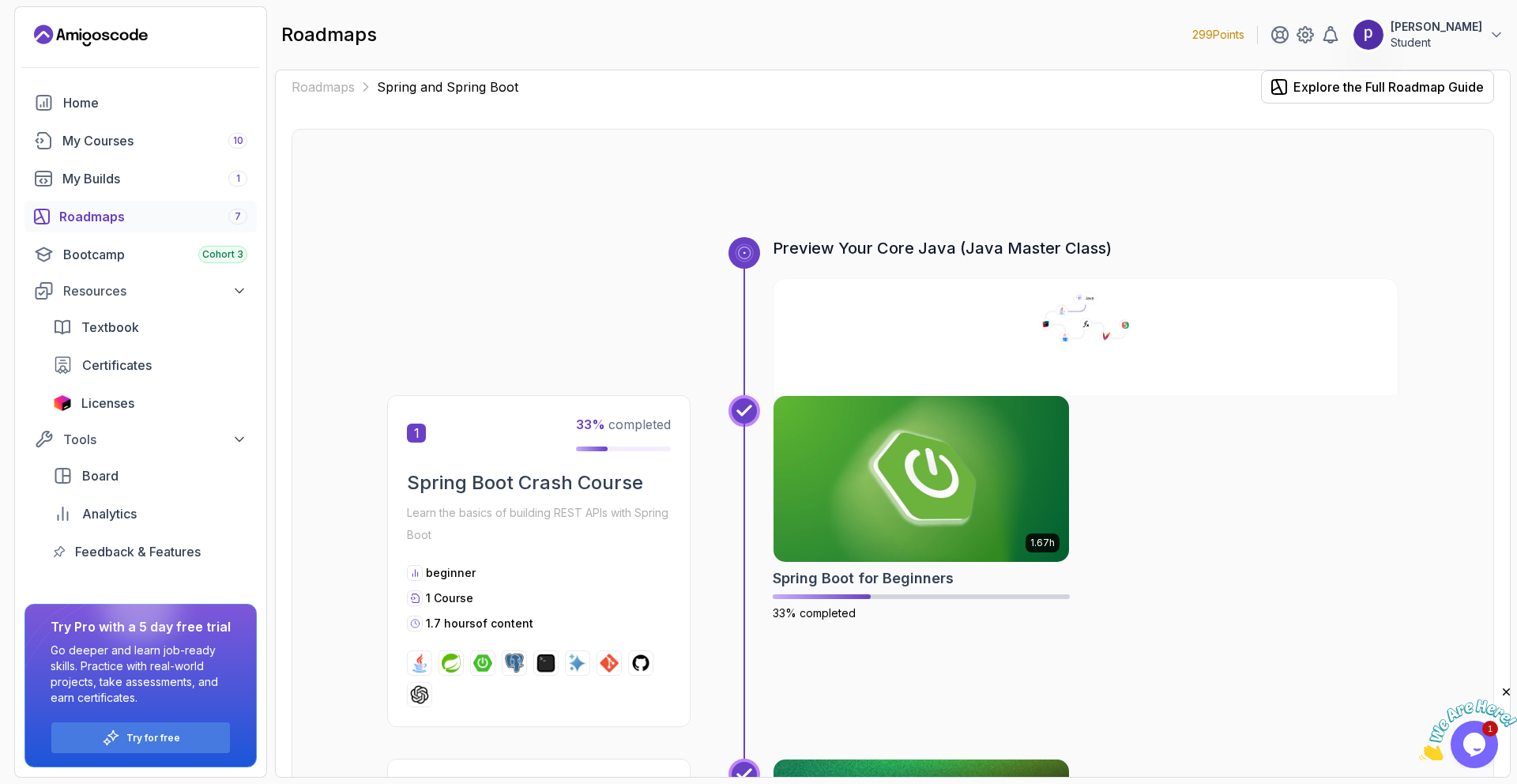
click at [1146, 465] on div "1.67h Spring Boot for Beginners 33% completed" at bounding box center [1086, 561] width 626 height 332
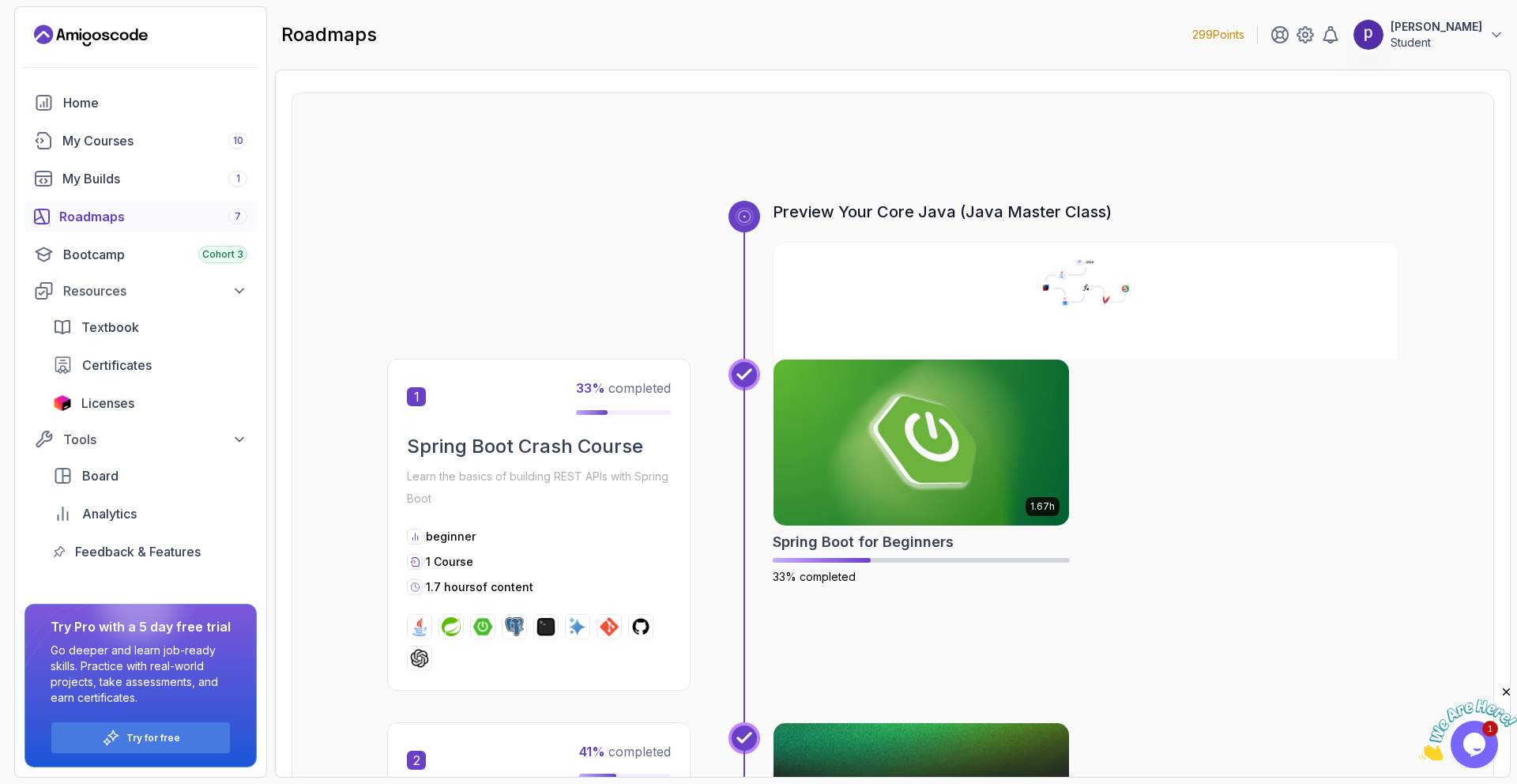
scroll to position [0, 0]
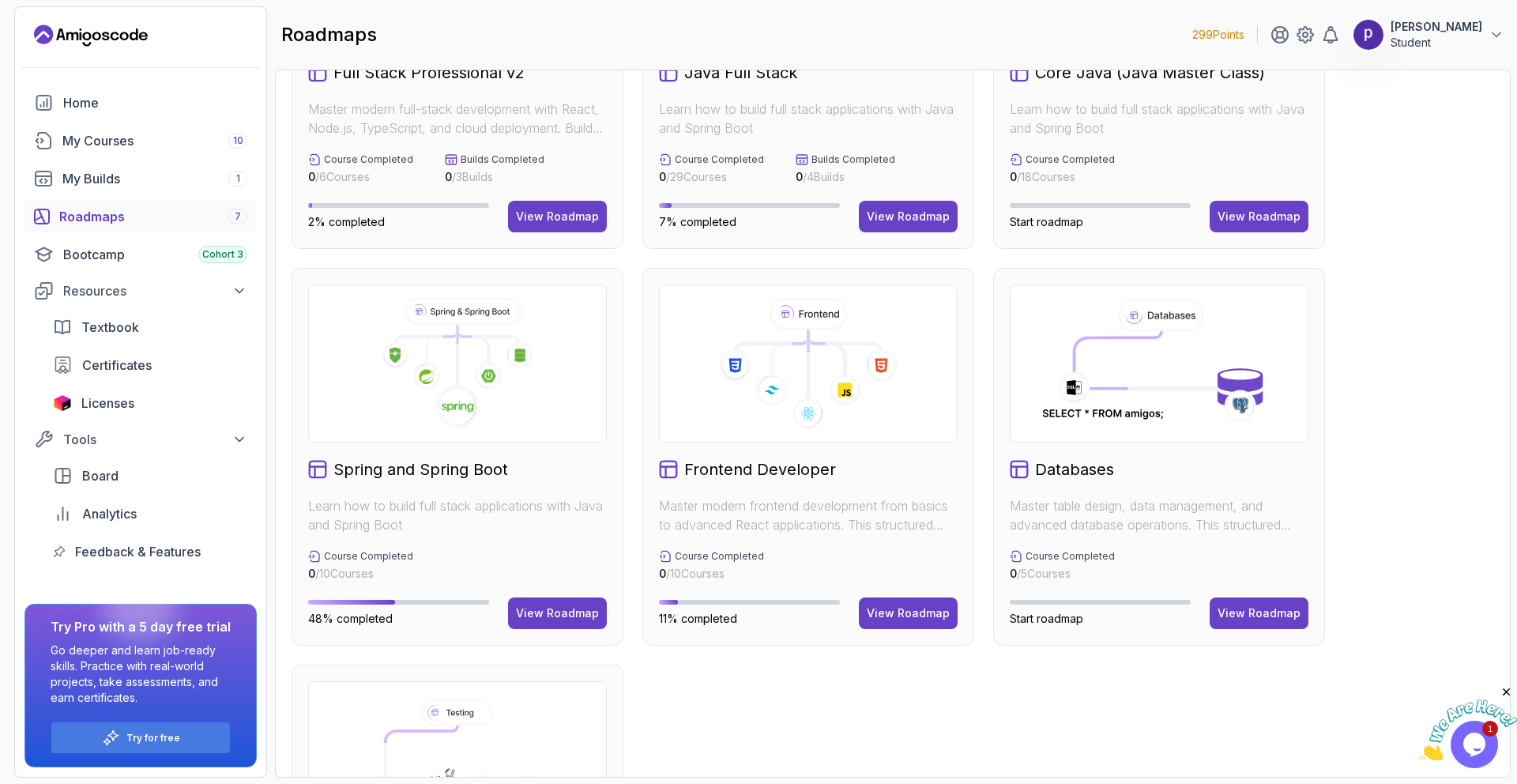
scroll to position [496, 0]
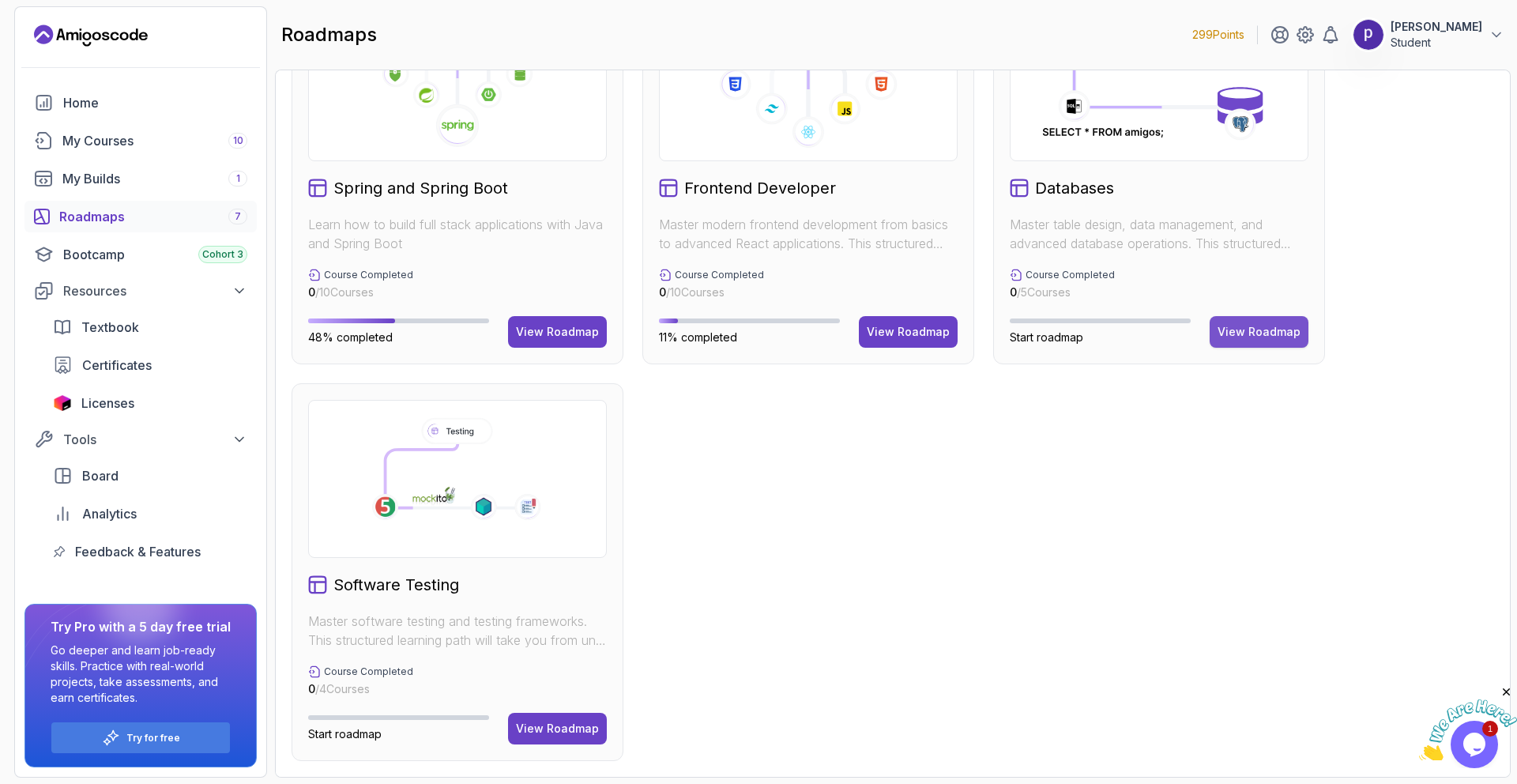
click at [1248, 325] on div "View Roadmap" at bounding box center [1259, 331] width 83 height 16
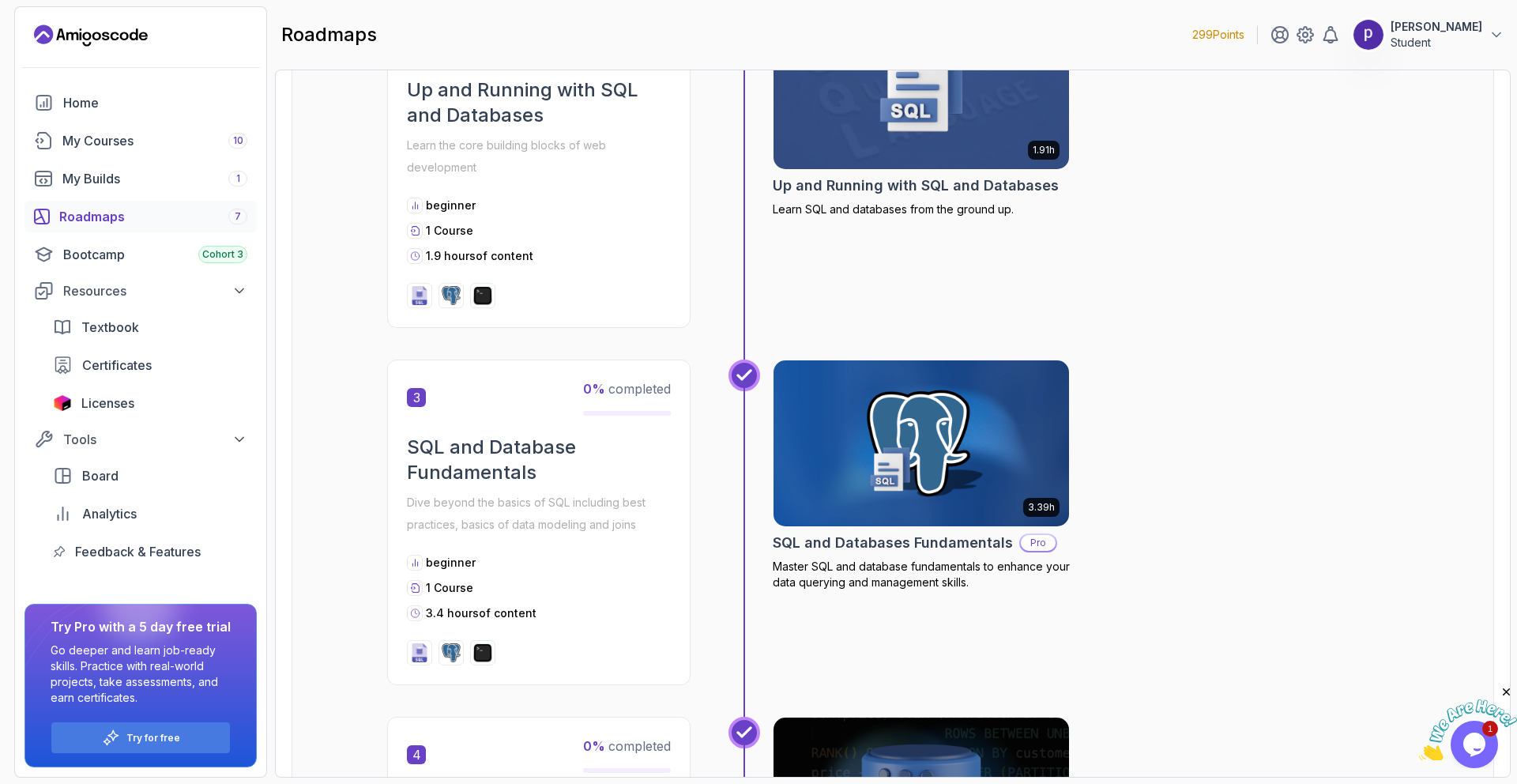
scroll to position [753, 0]
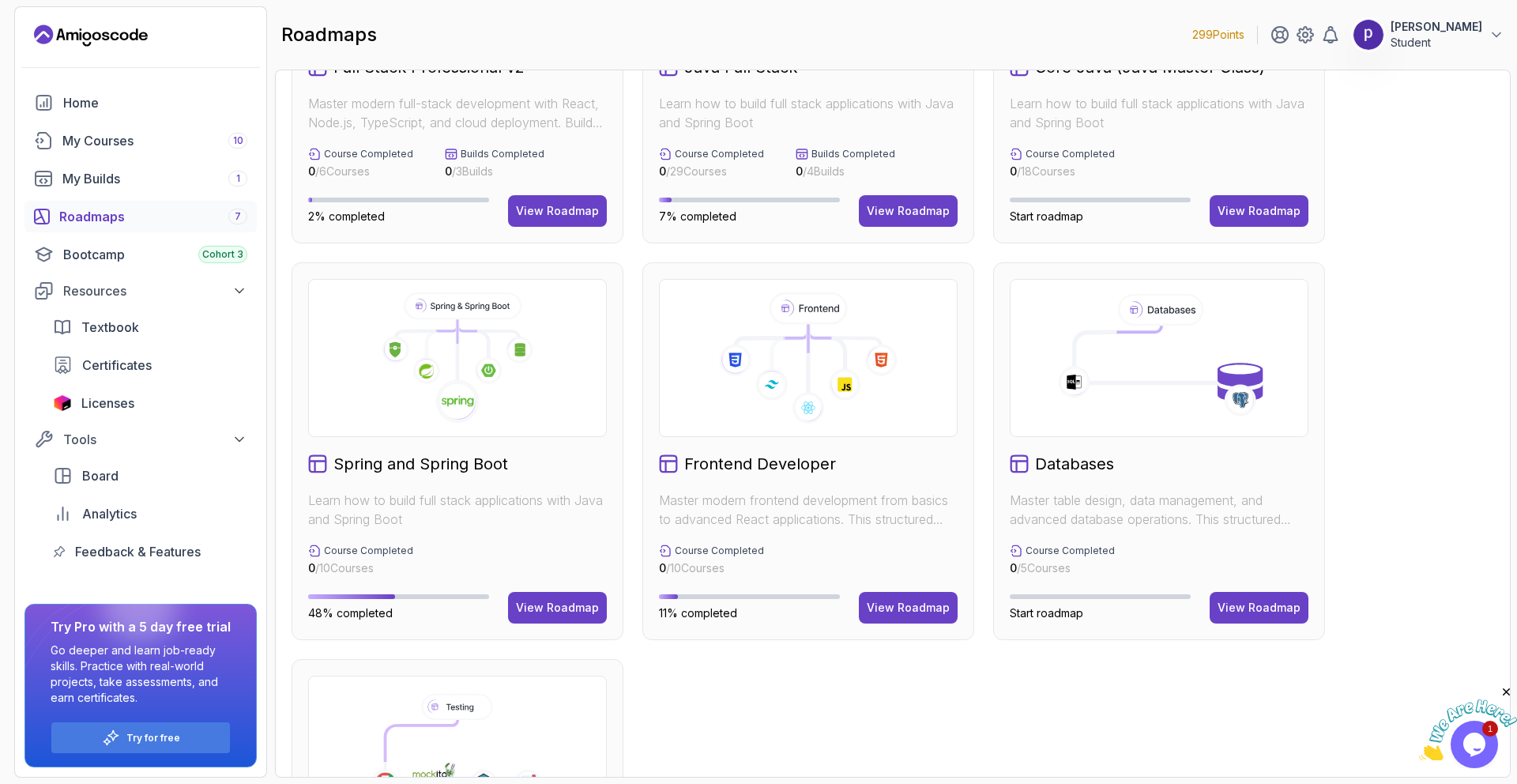
scroll to position [243, 0]
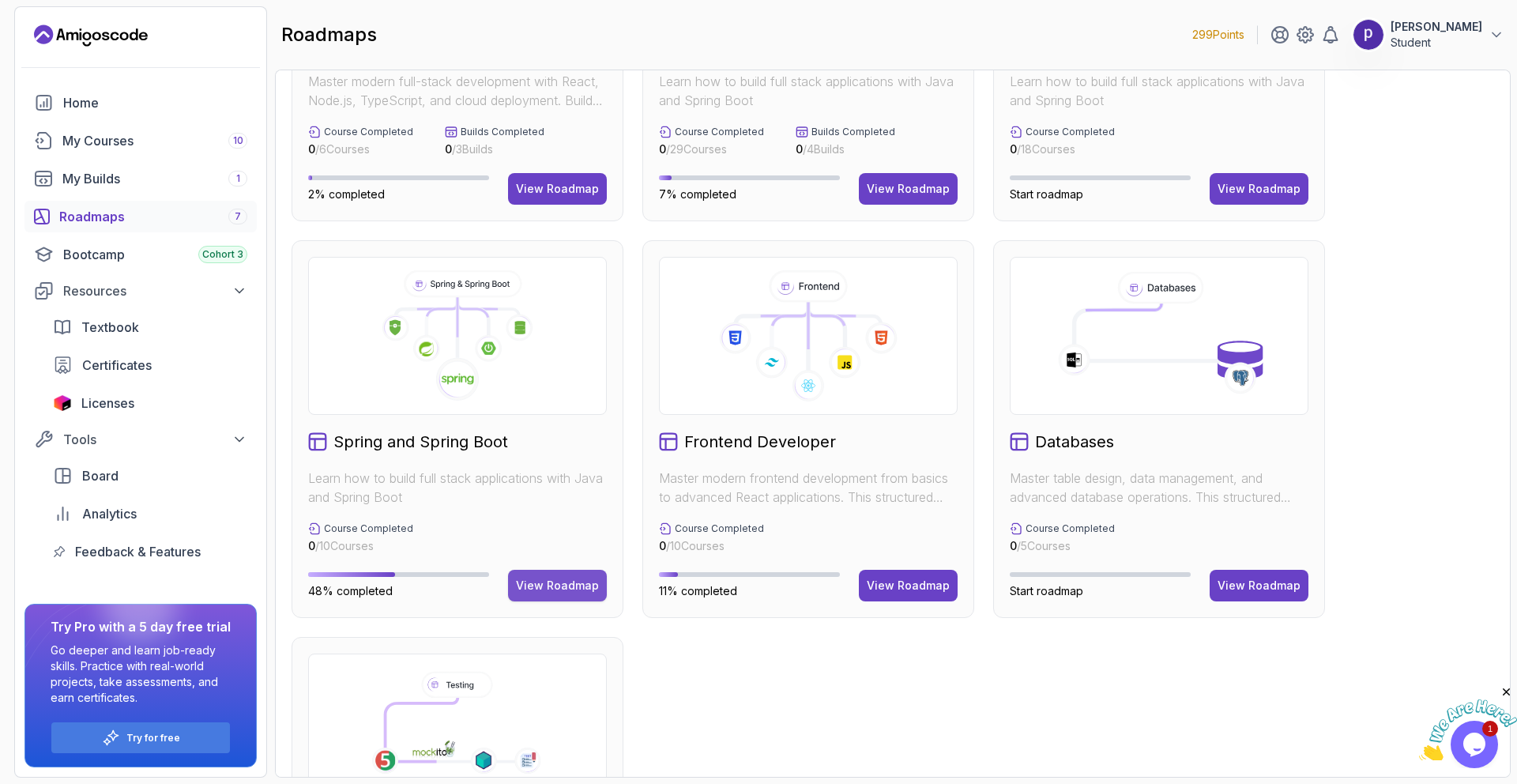
click at [556, 574] on button "View Roadmap" at bounding box center [558, 585] width 99 height 31
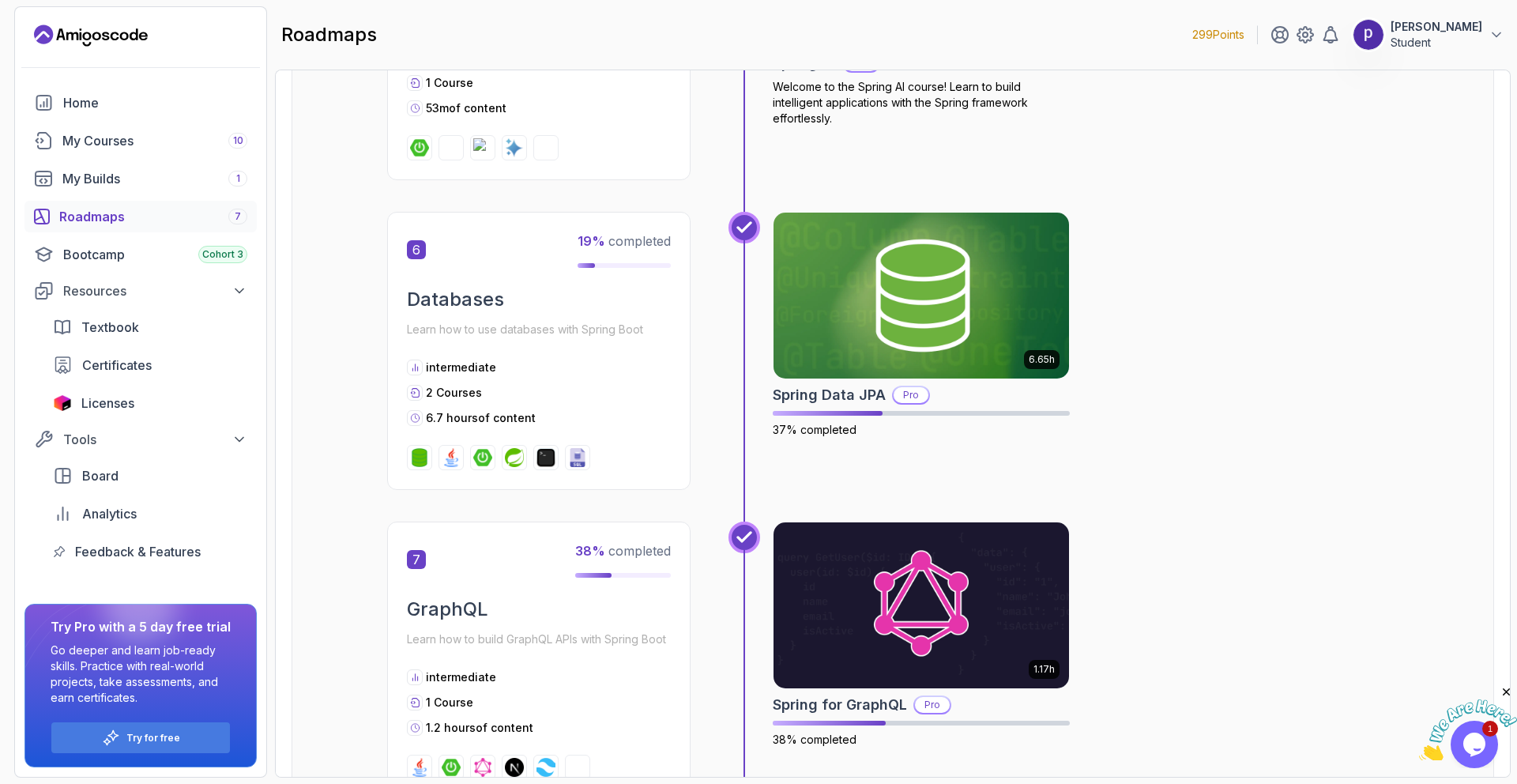
scroll to position [1957, 0]
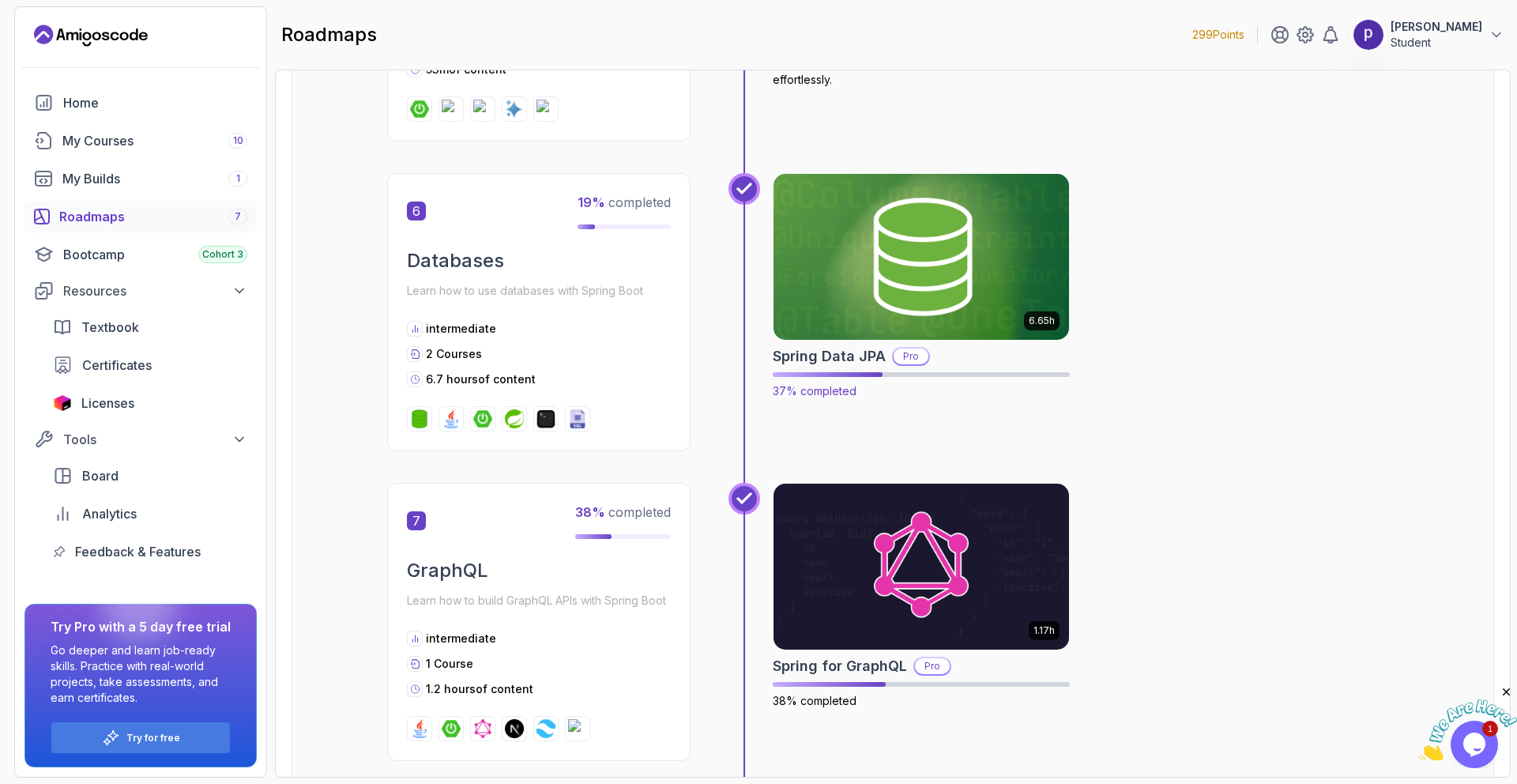
click at [920, 260] on img at bounding box center [922, 257] width 311 height 174
